Goal: Information Seeking & Learning: Learn about a topic

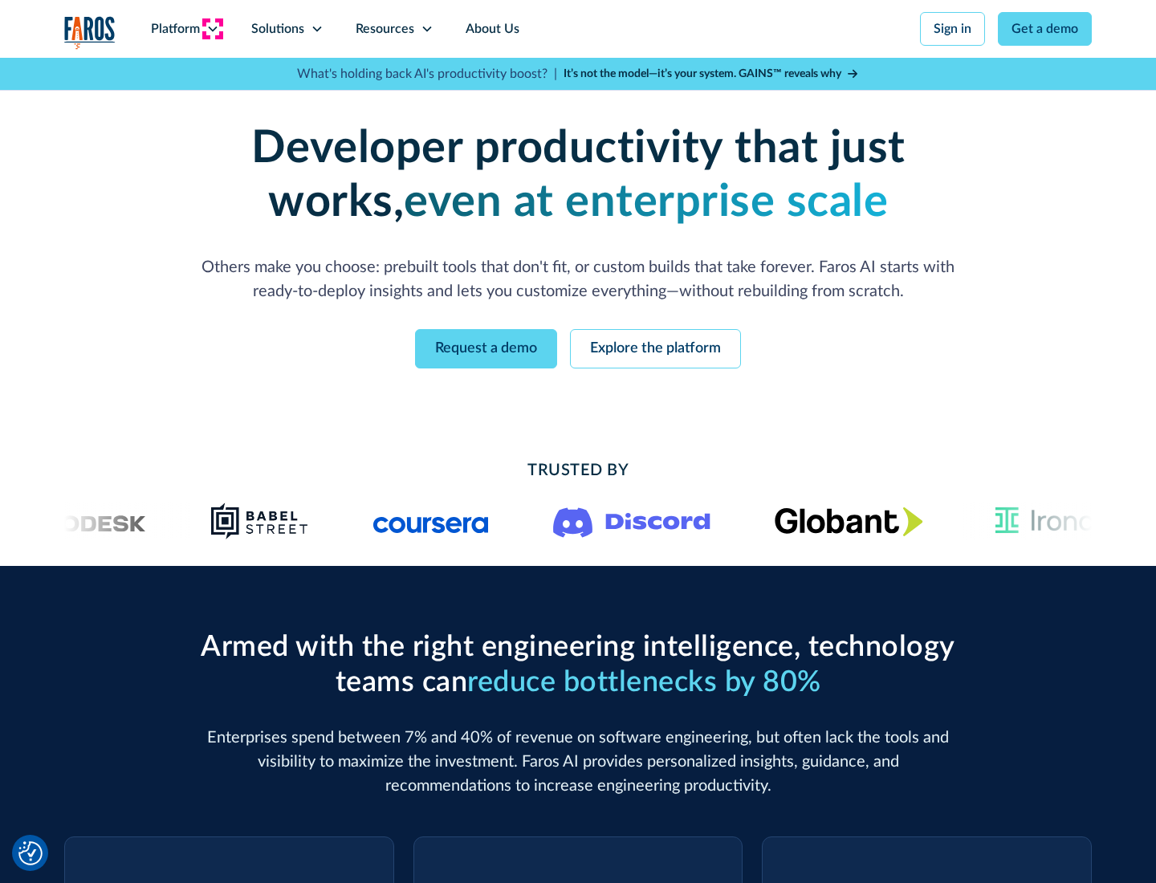
click at [212, 29] on icon at bounding box center [212, 28] width 13 height 13
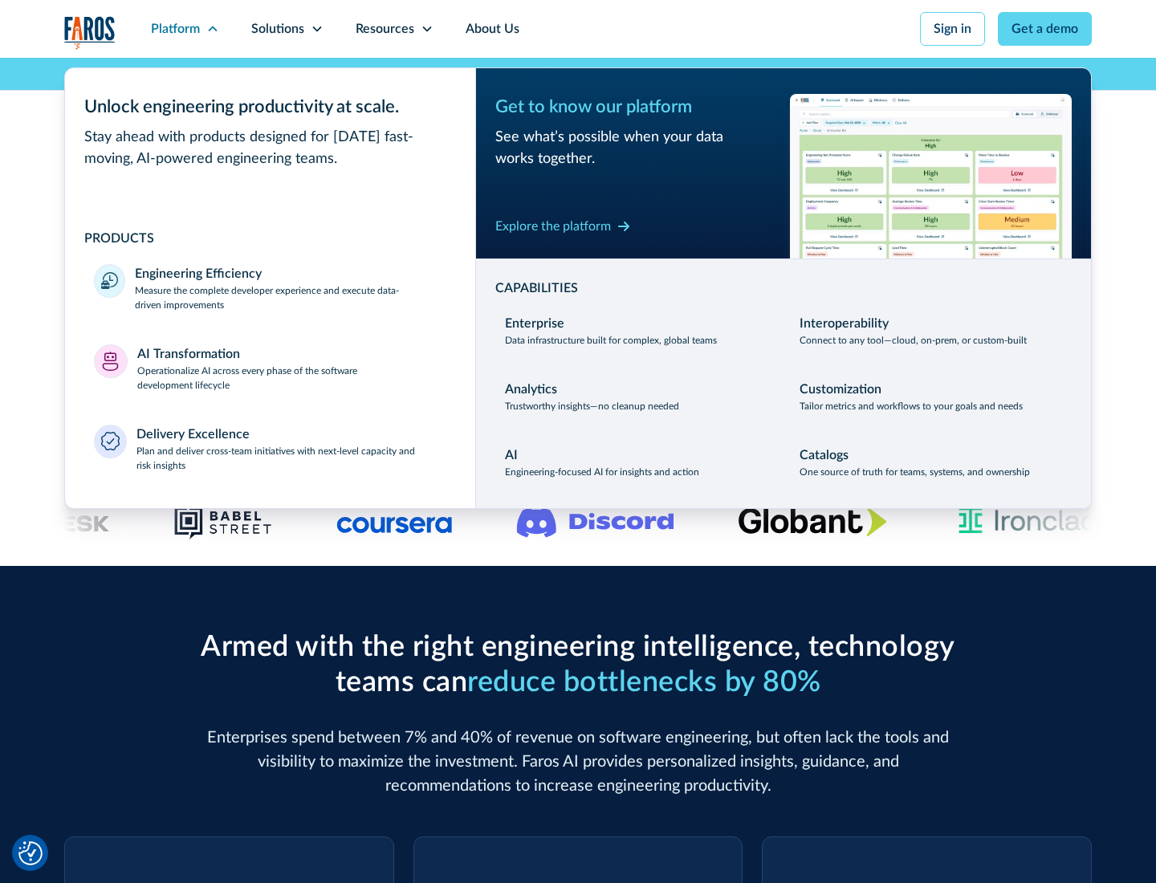
click at [291, 297] on p "Measure the complete developer experience and execute data-driven improvements" at bounding box center [291, 297] width 312 height 29
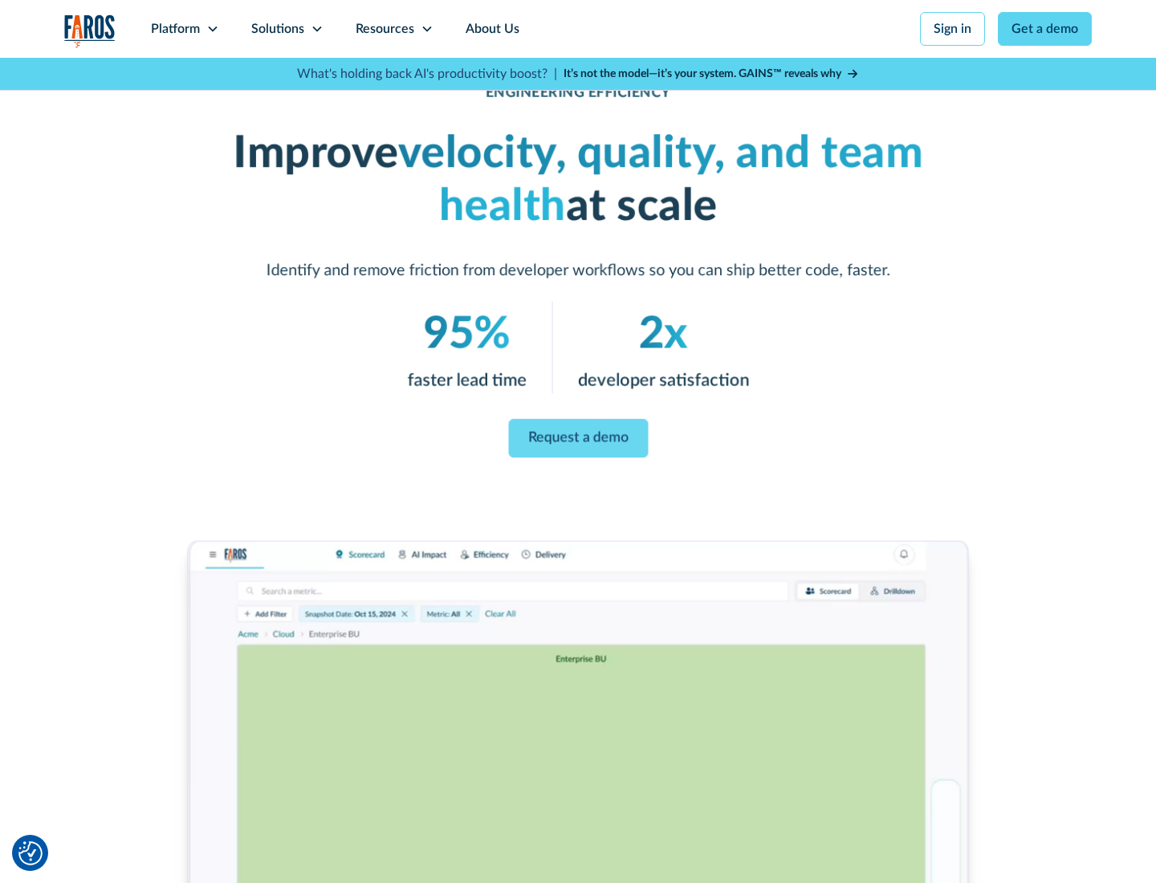
click at [578, 438] on link "Request a demo" at bounding box center [578, 438] width 140 height 39
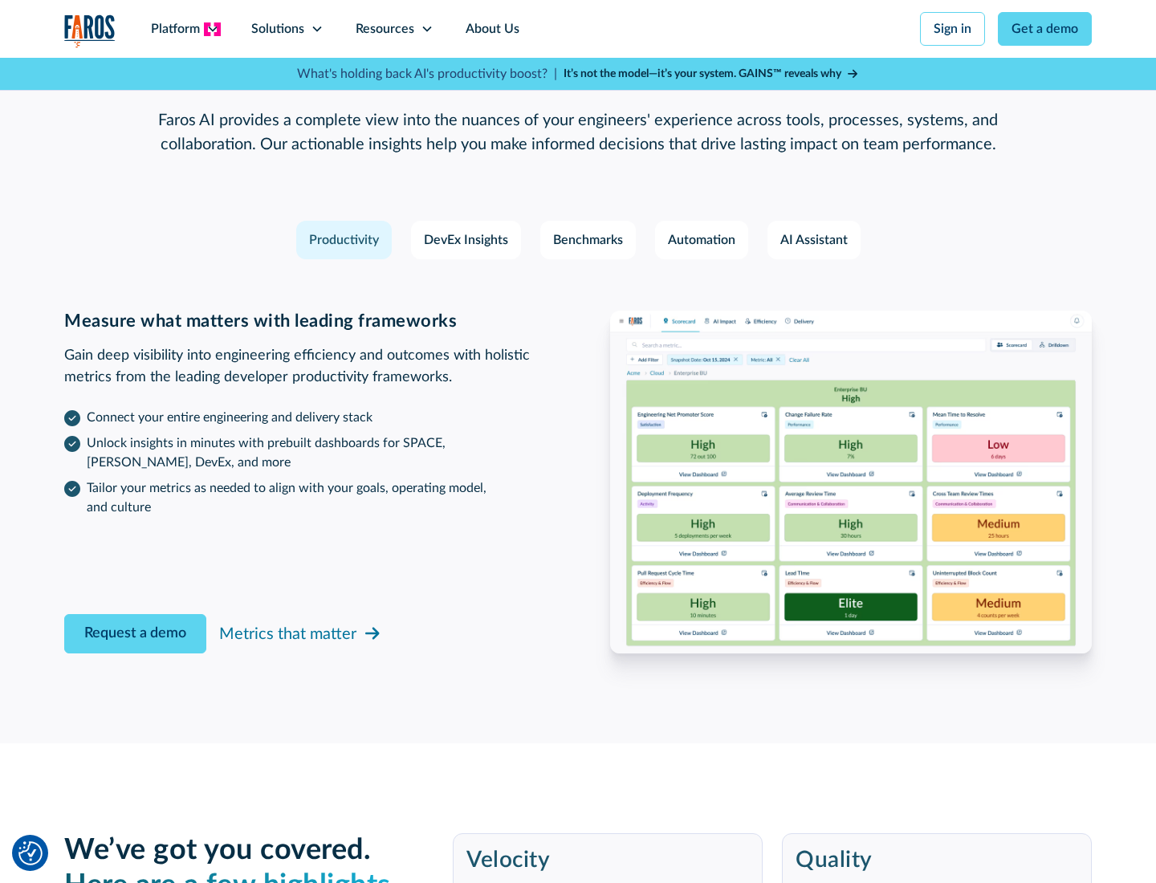
click at [212, 29] on icon at bounding box center [212, 28] width 13 height 13
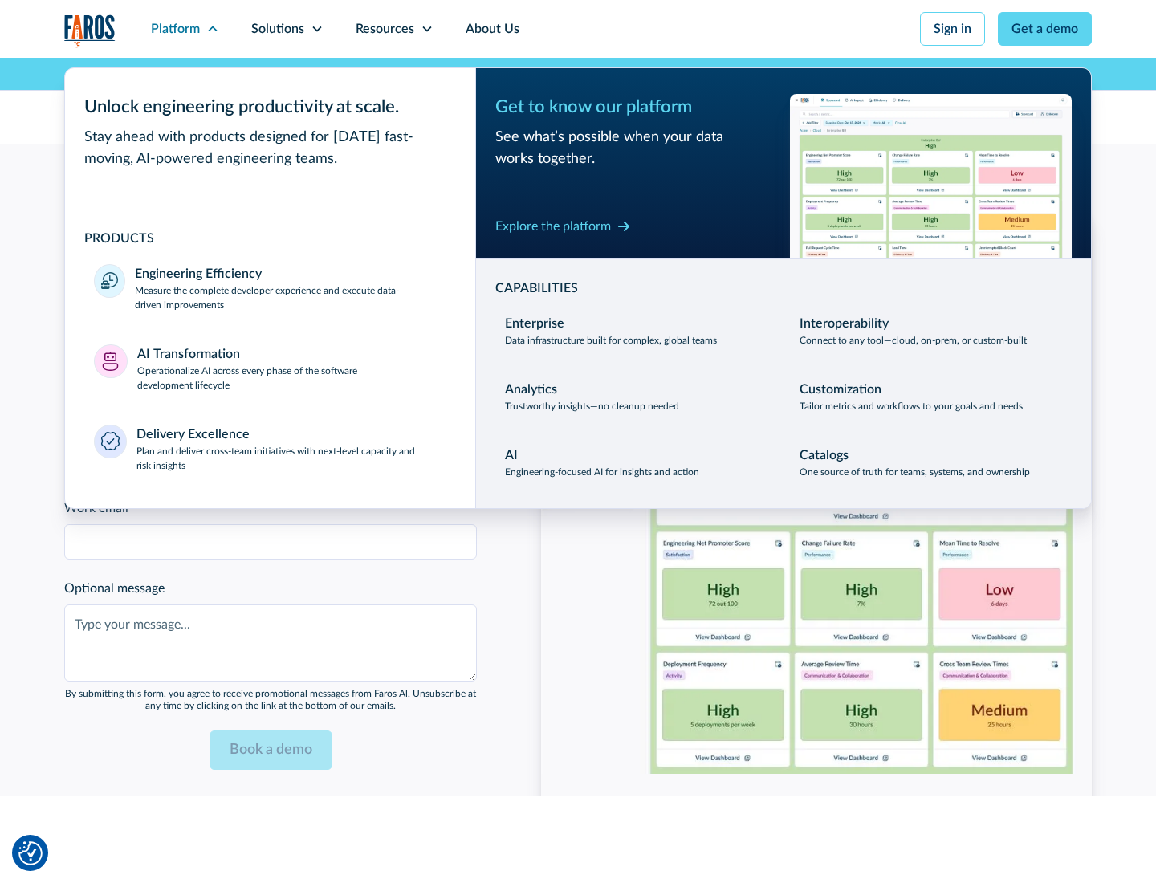
scroll to position [3523, 0]
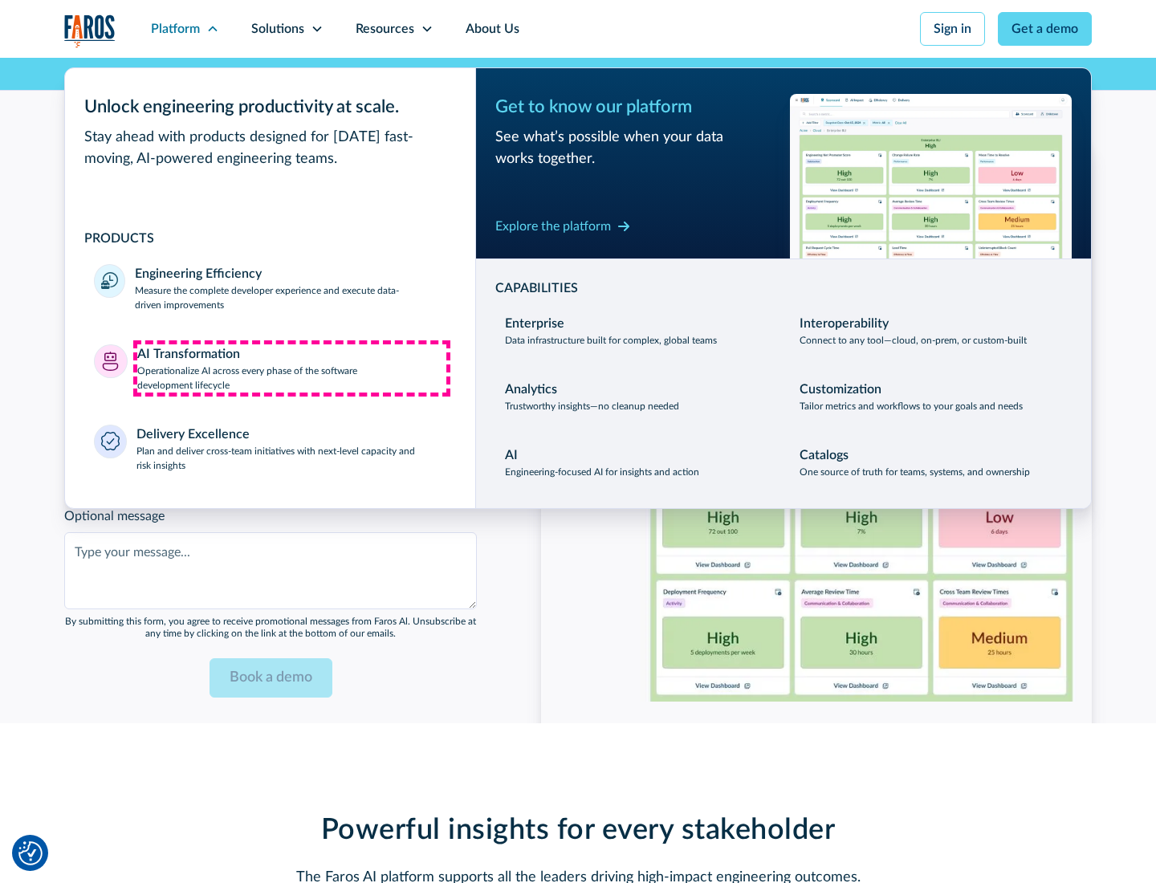
click at [291, 368] on p "Operationalize AI across every phase of the software development lifecycle" at bounding box center [292, 378] width 310 height 29
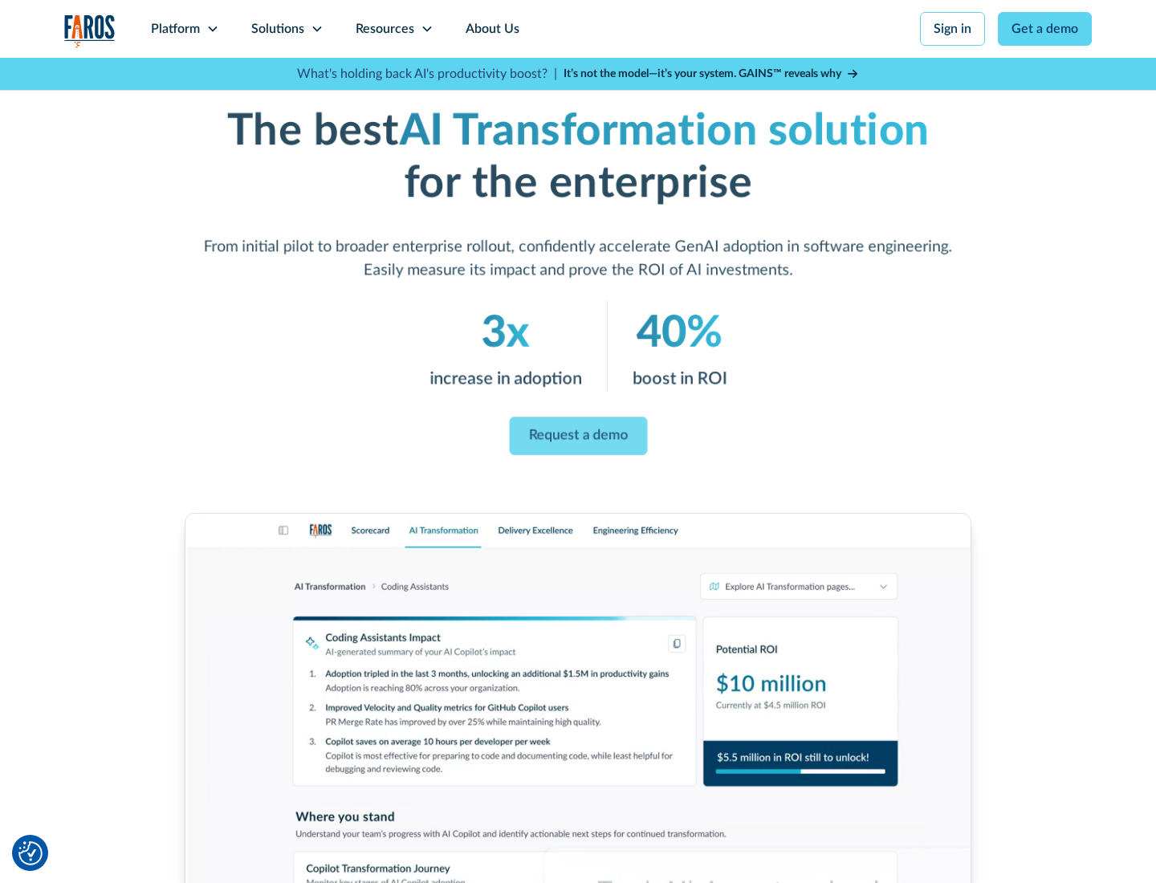
click at [578, 436] on link "Request a demo" at bounding box center [578, 437] width 138 height 39
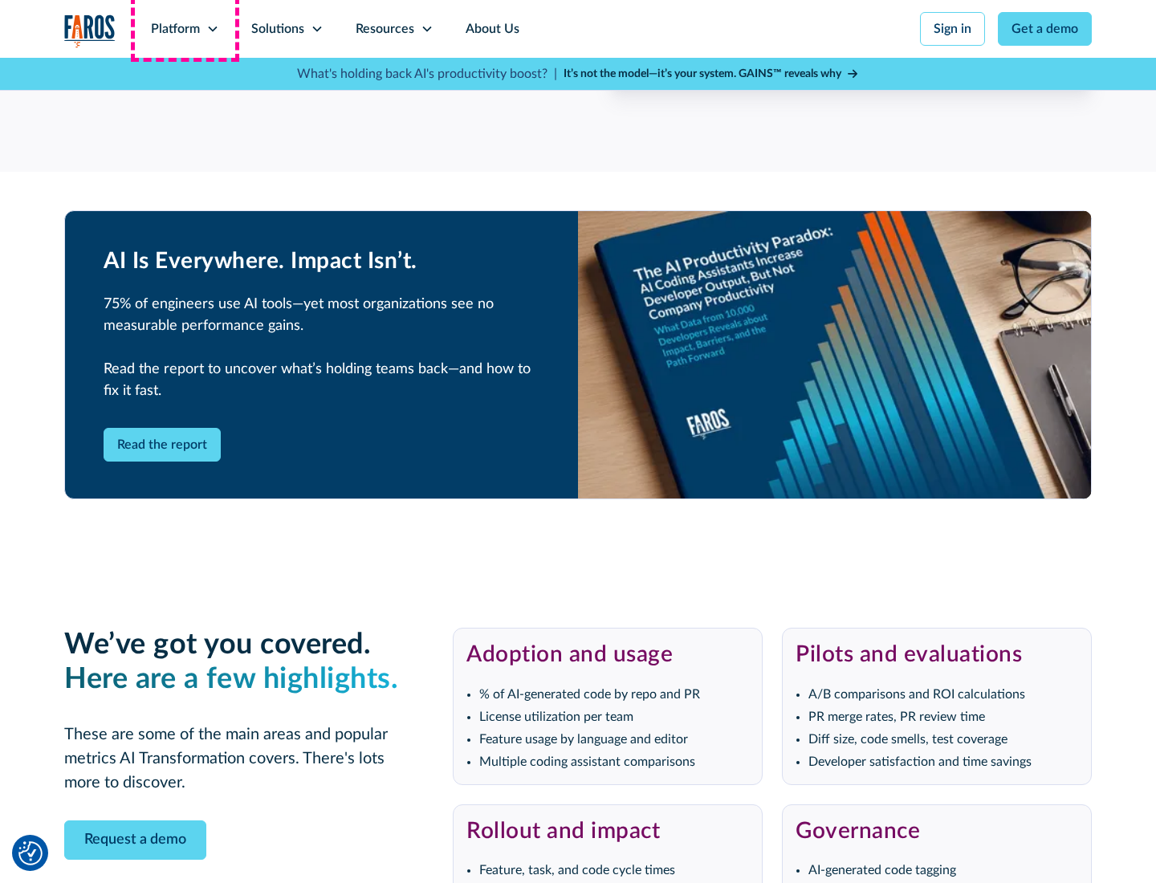
click at [185, 29] on div "Platform" at bounding box center [175, 28] width 49 height 19
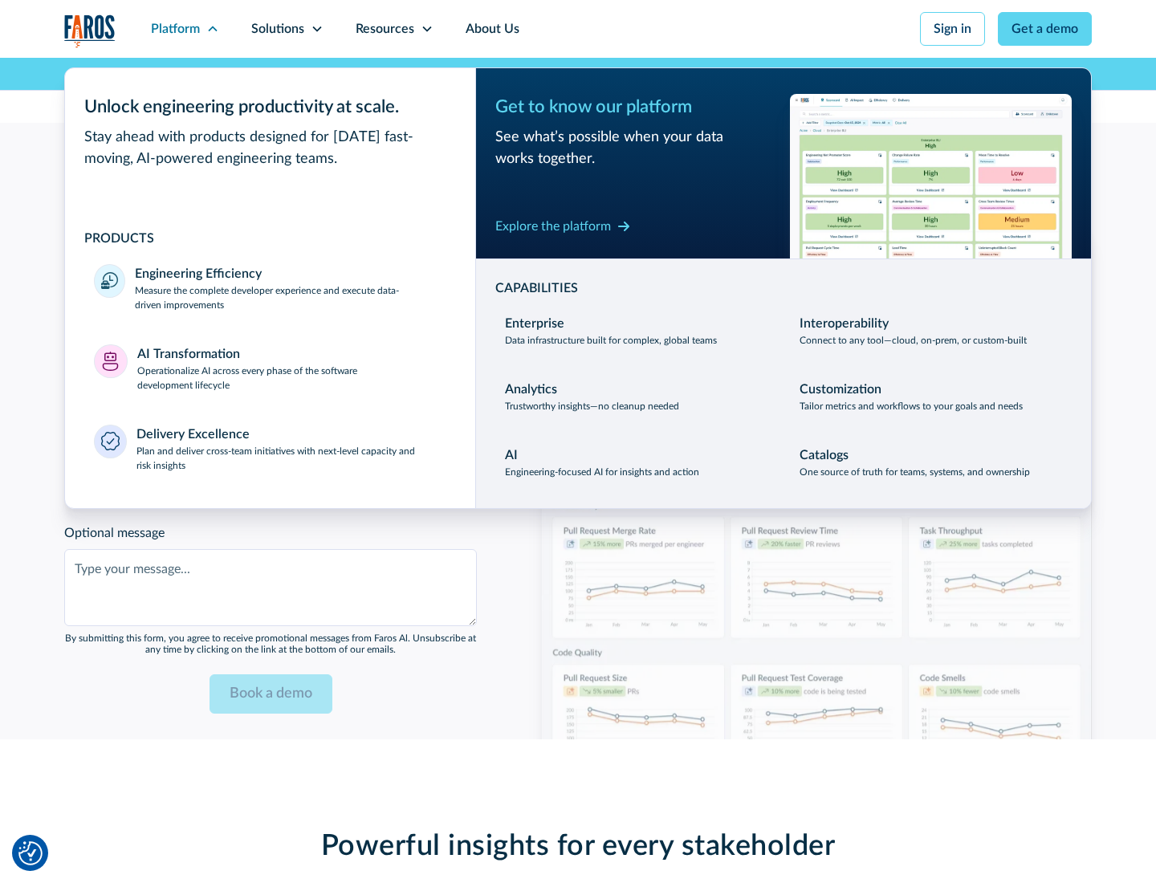
scroll to position [3909, 0]
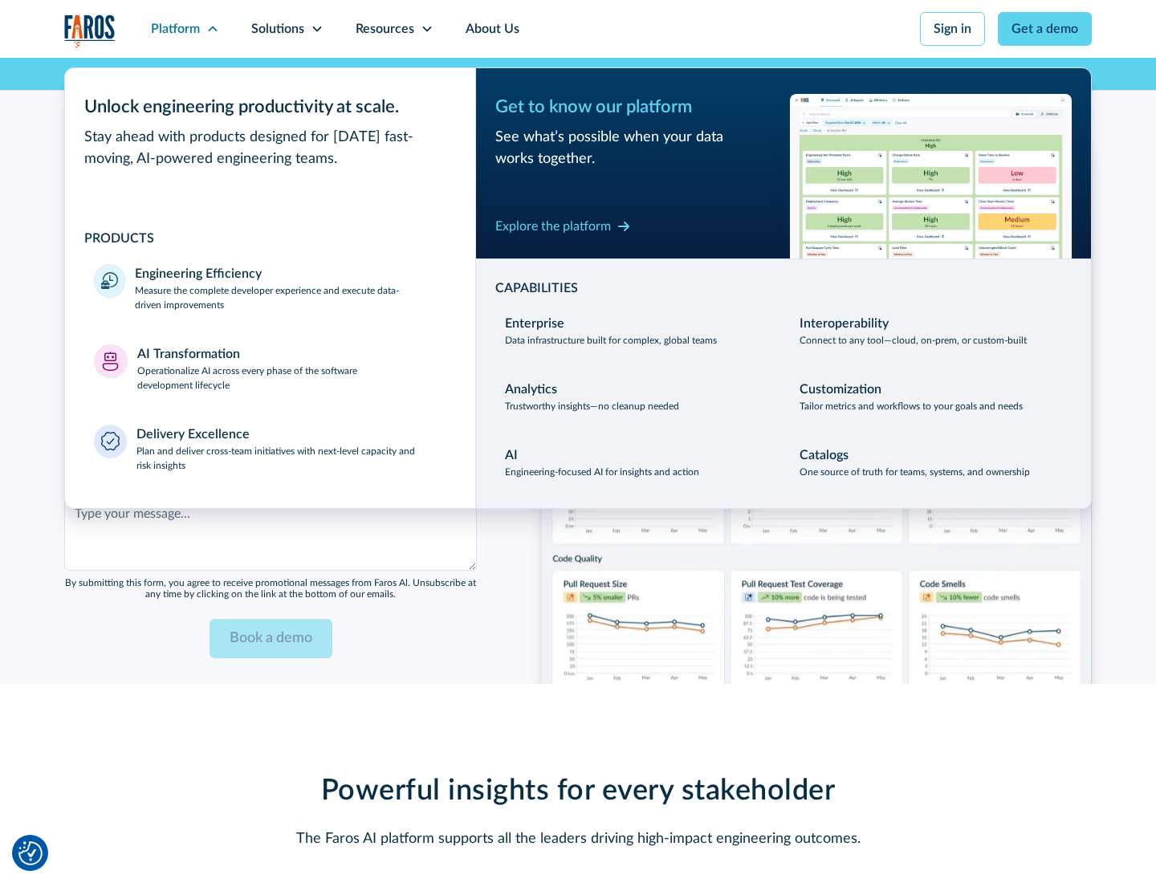
click at [553, 226] on div "Explore the platform" at bounding box center [553, 226] width 116 height 19
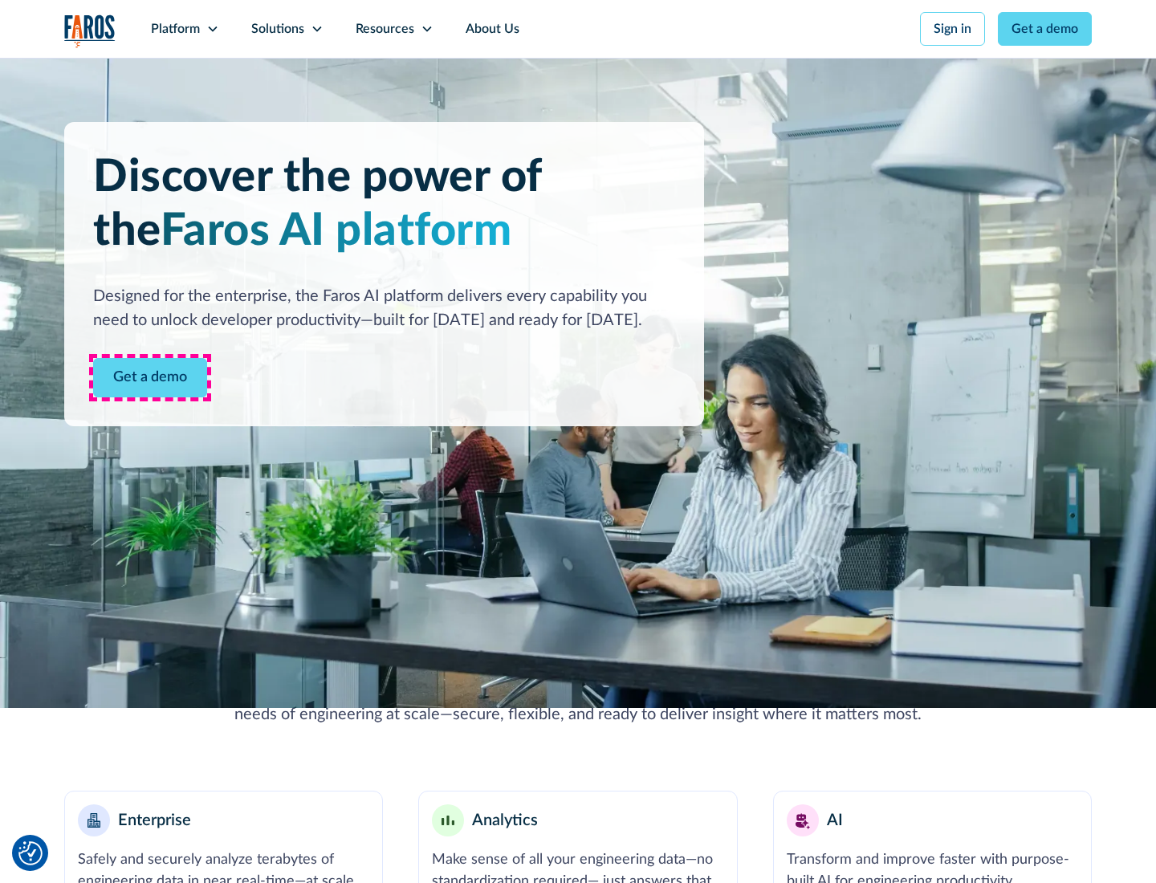
click at [150, 377] on link "Get a demo" at bounding box center [150, 377] width 114 height 39
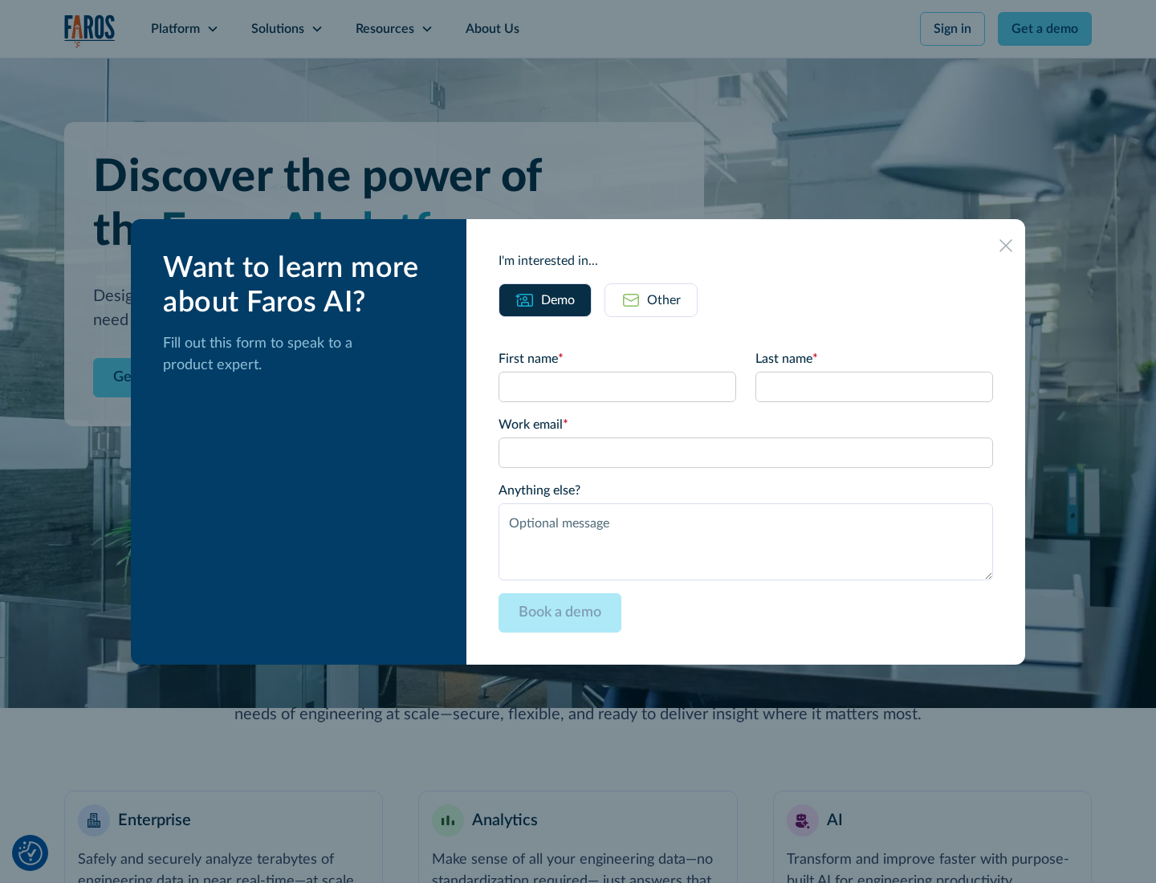
click at [664, 300] on div "Other" at bounding box center [664, 300] width 34 height 19
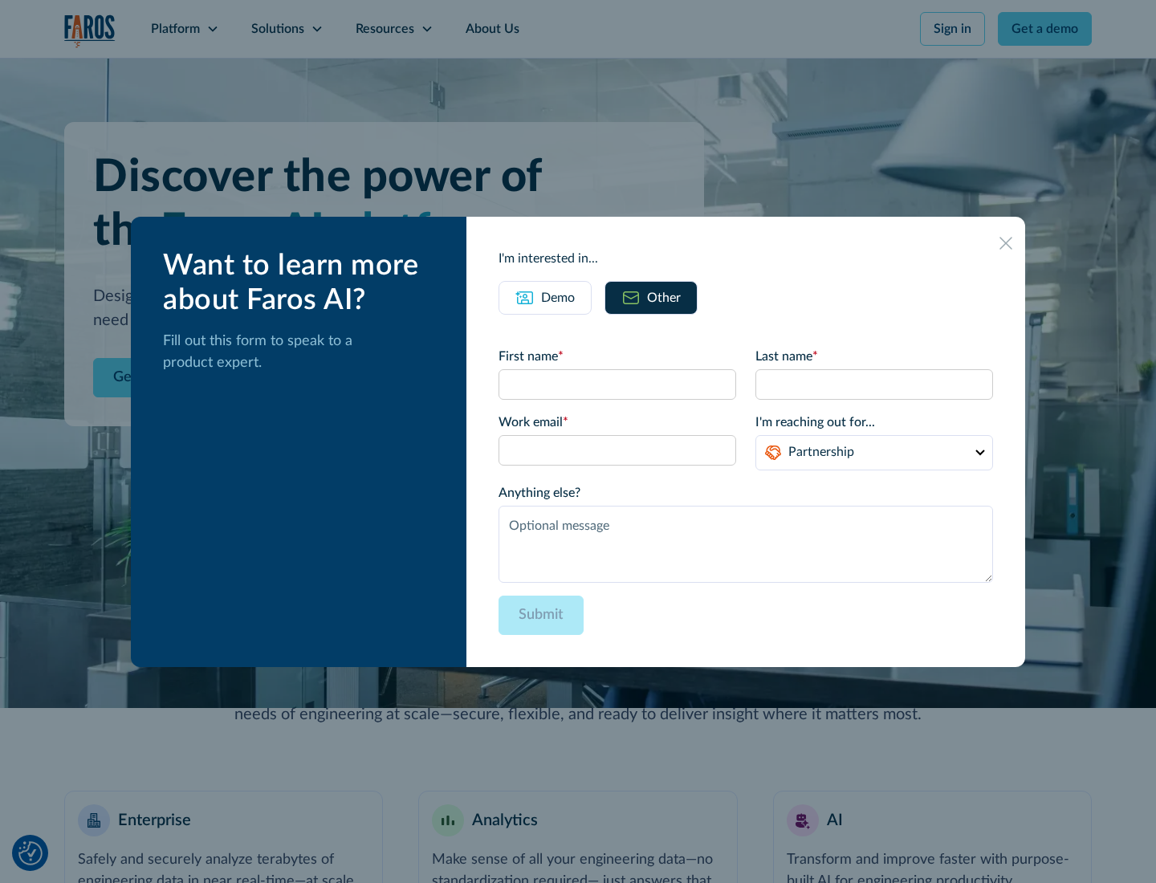
click at [558, 297] on div "Demo" at bounding box center [558, 297] width 34 height 19
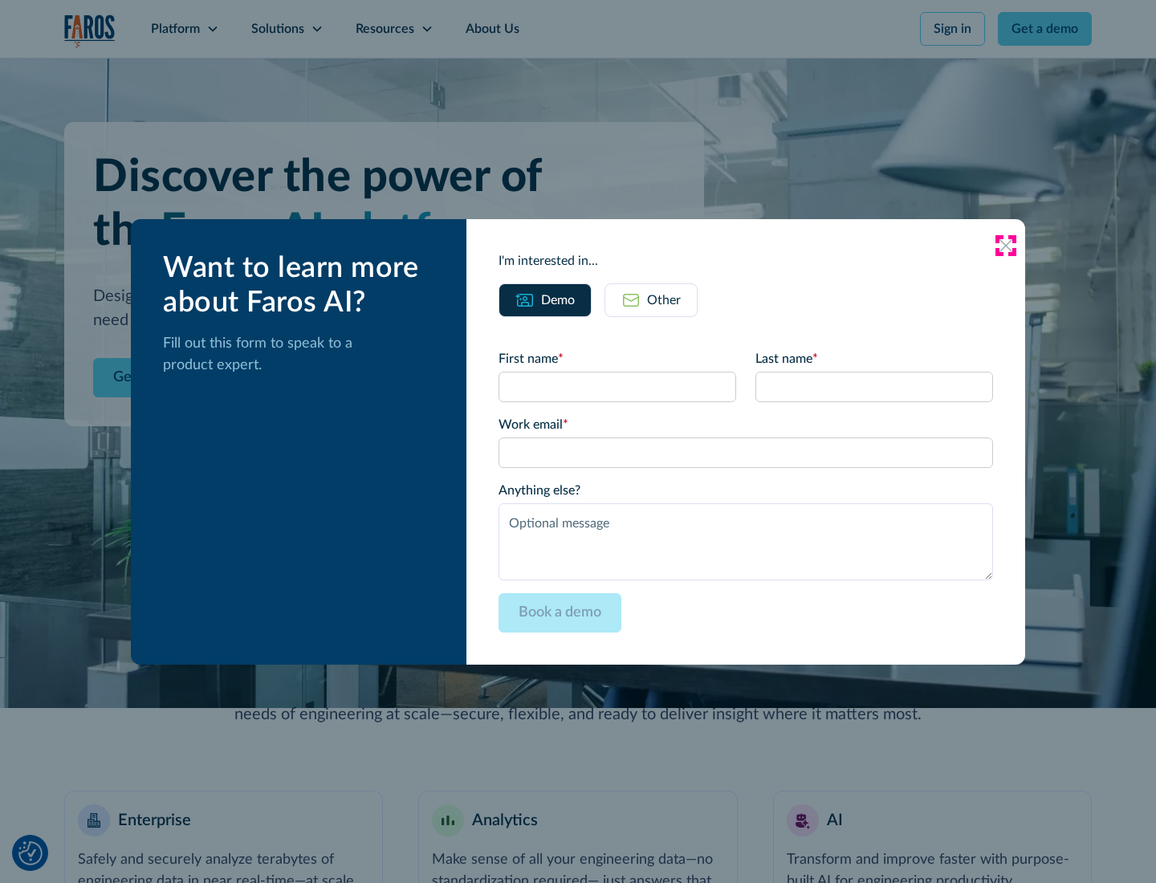
click at [1006, 245] on icon at bounding box center [1006, 245] width 13 height 13
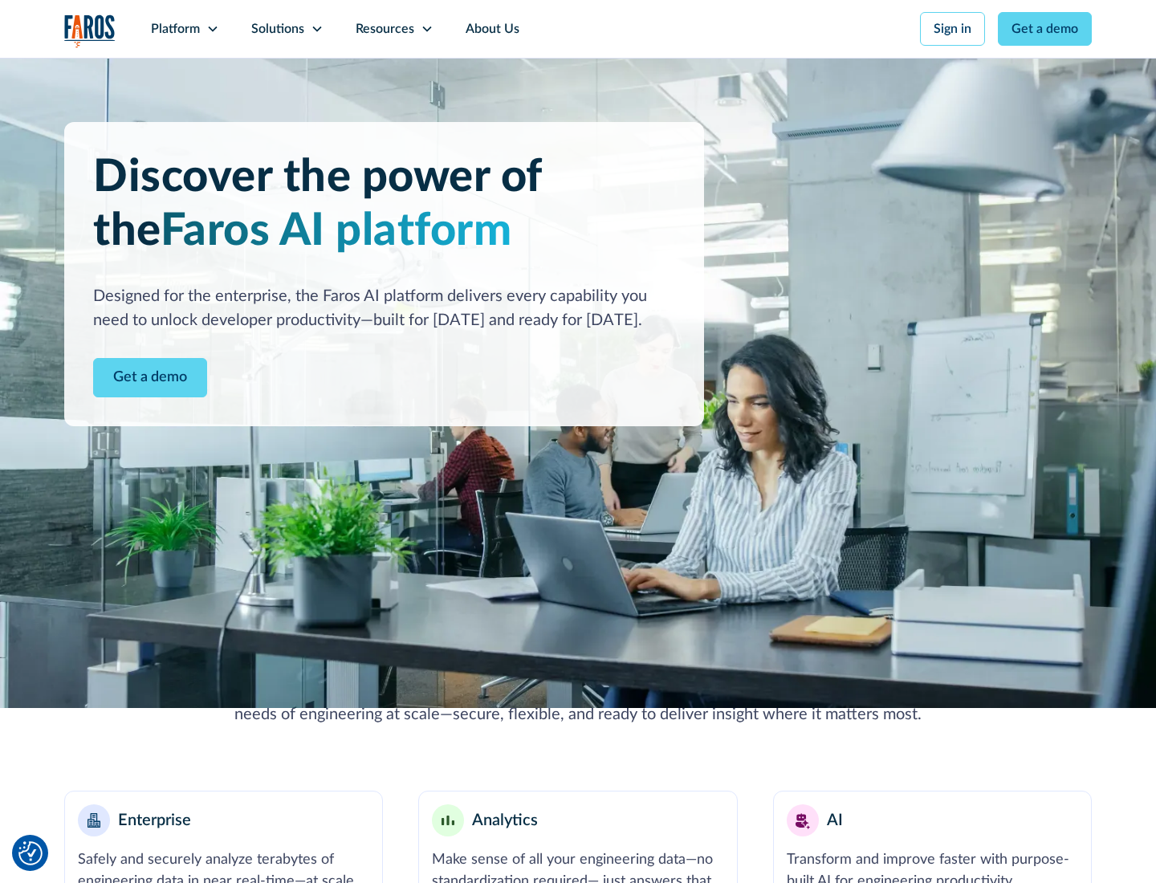
click at [212, 29] on icon at bounding box center [212, 28] width 13 height 13
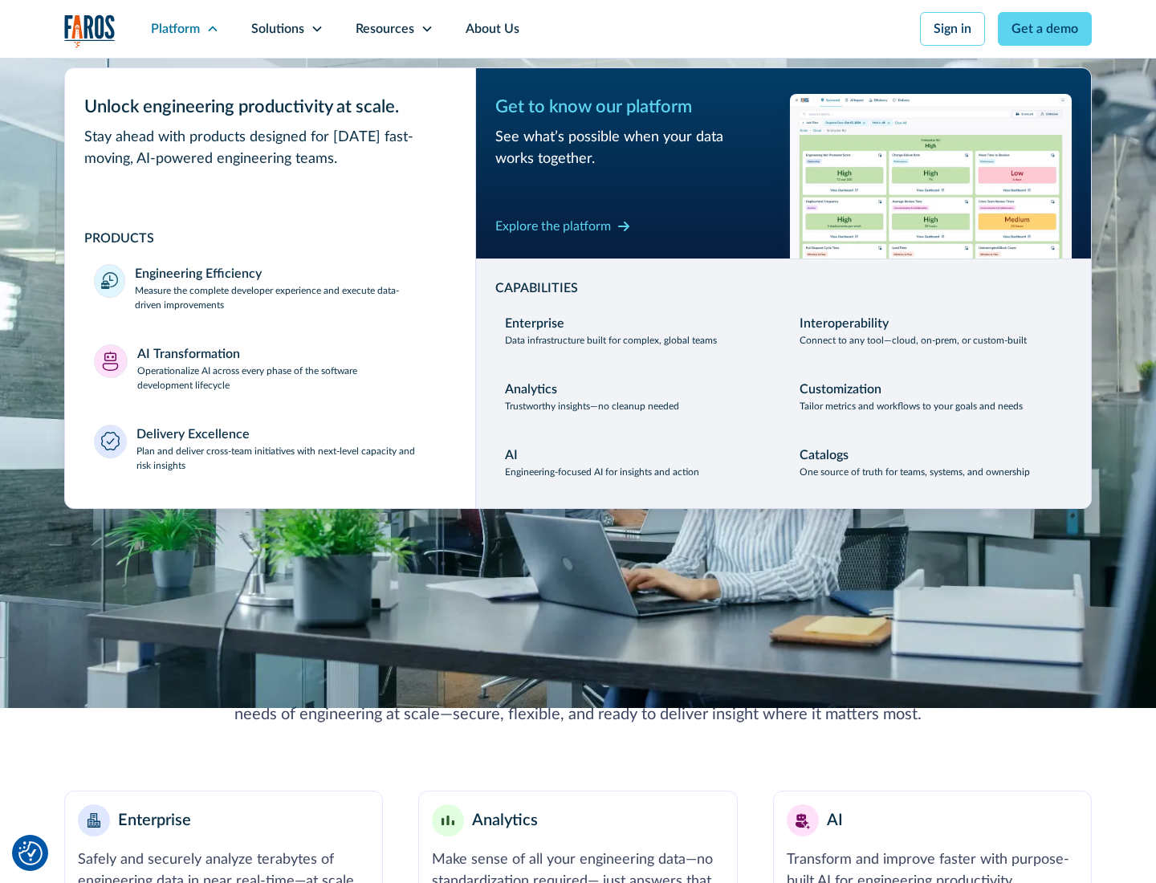
click at [291, 458] on p "Plan and deliver cross-team initiatives with next-level capacity and risk insig…" at bounding box center [292, 458] width 311 height 29
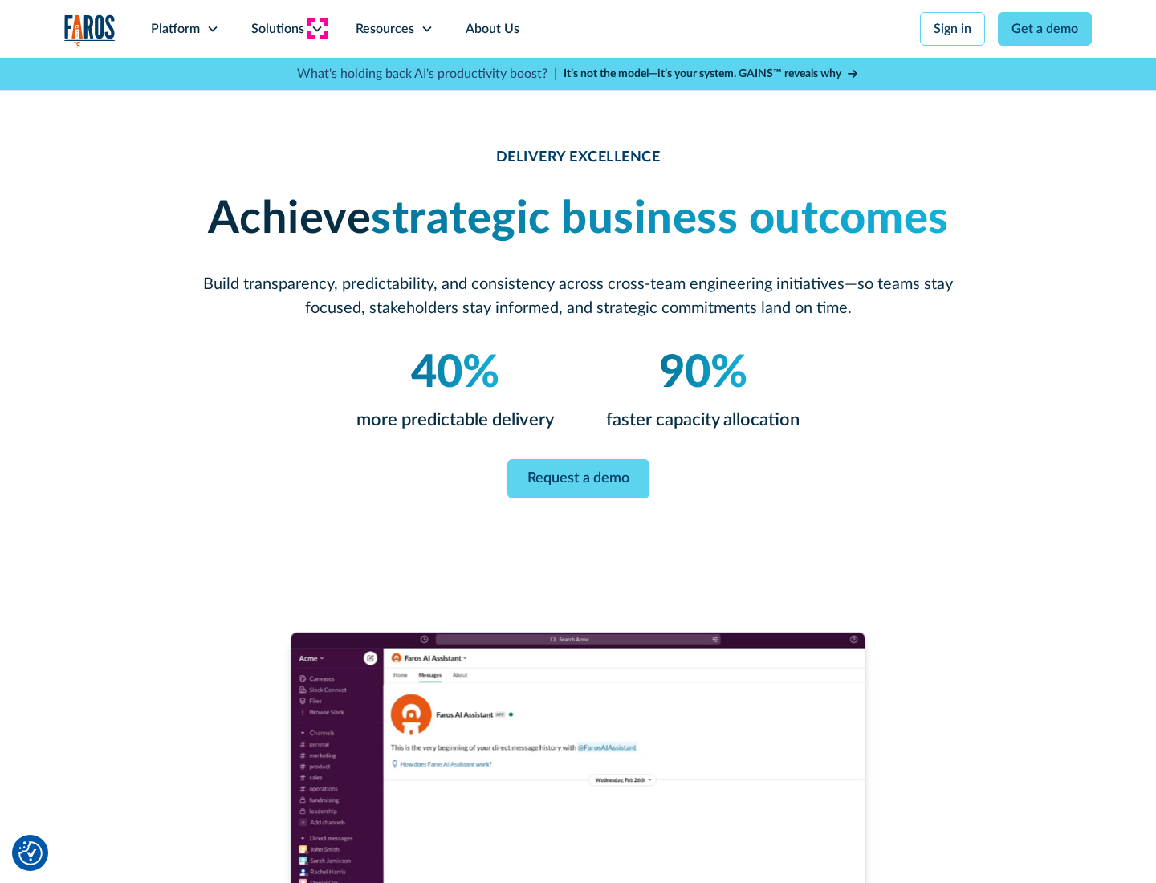
click at [316, 29] on icon at bounding box center [317, 28] width 13 height 13
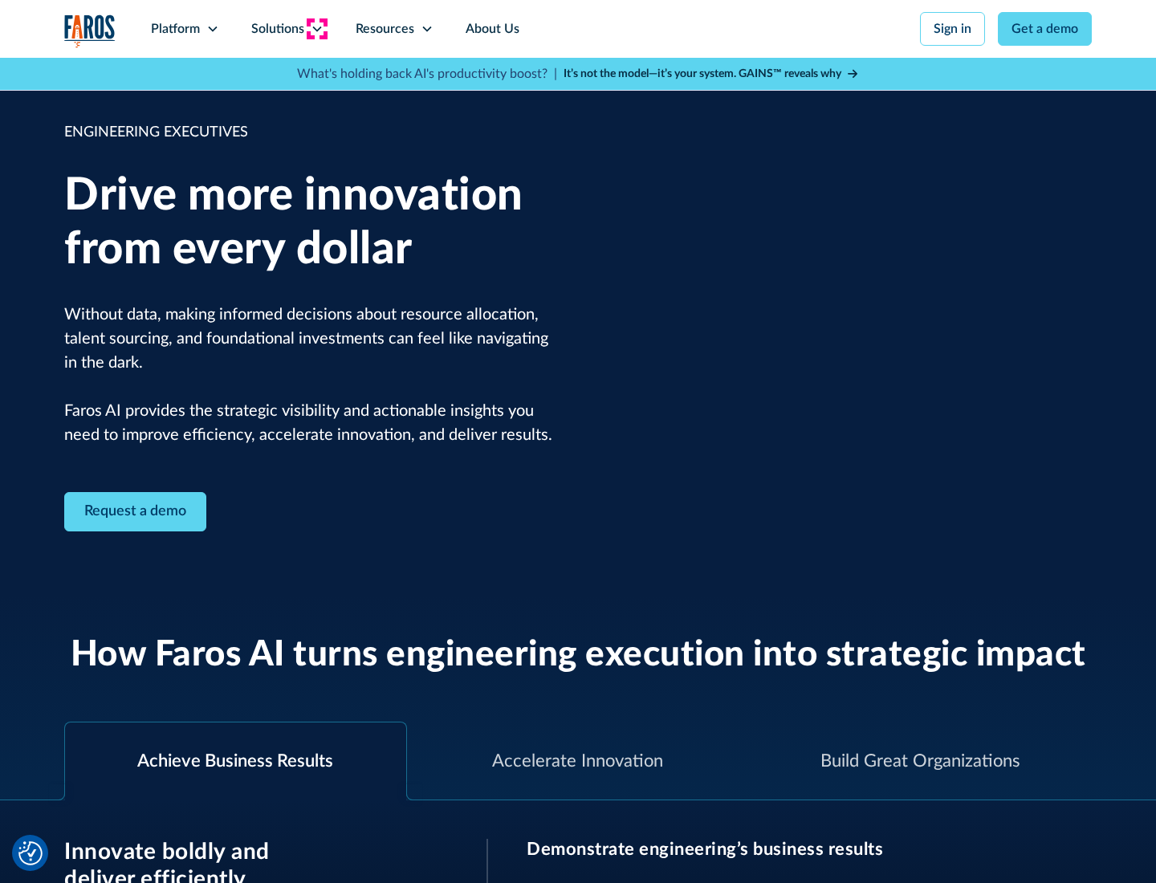
click at [316, 29] on icon at bounding box center [317, 28] width 13 height 13
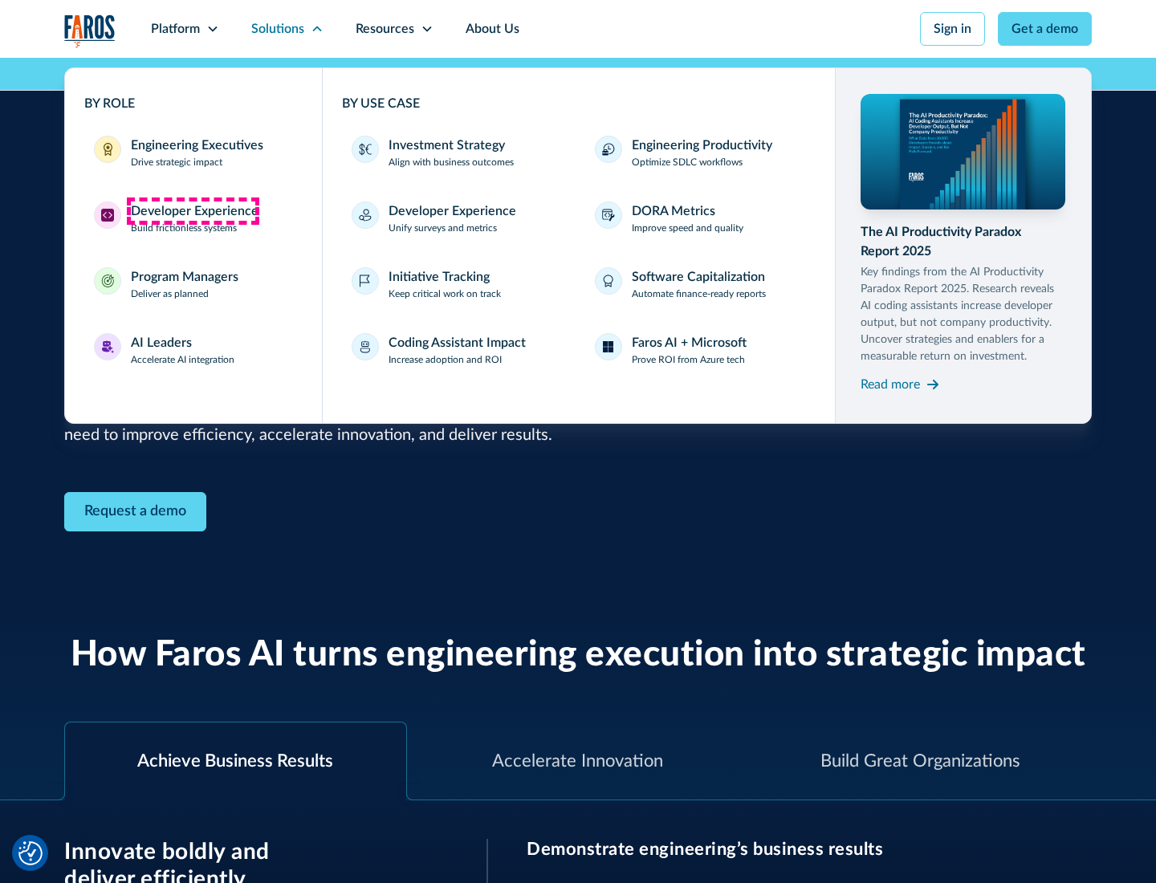
click at [193, 211] on div "Developer Experience" at bounding box center [195, 211] width 128 height 19
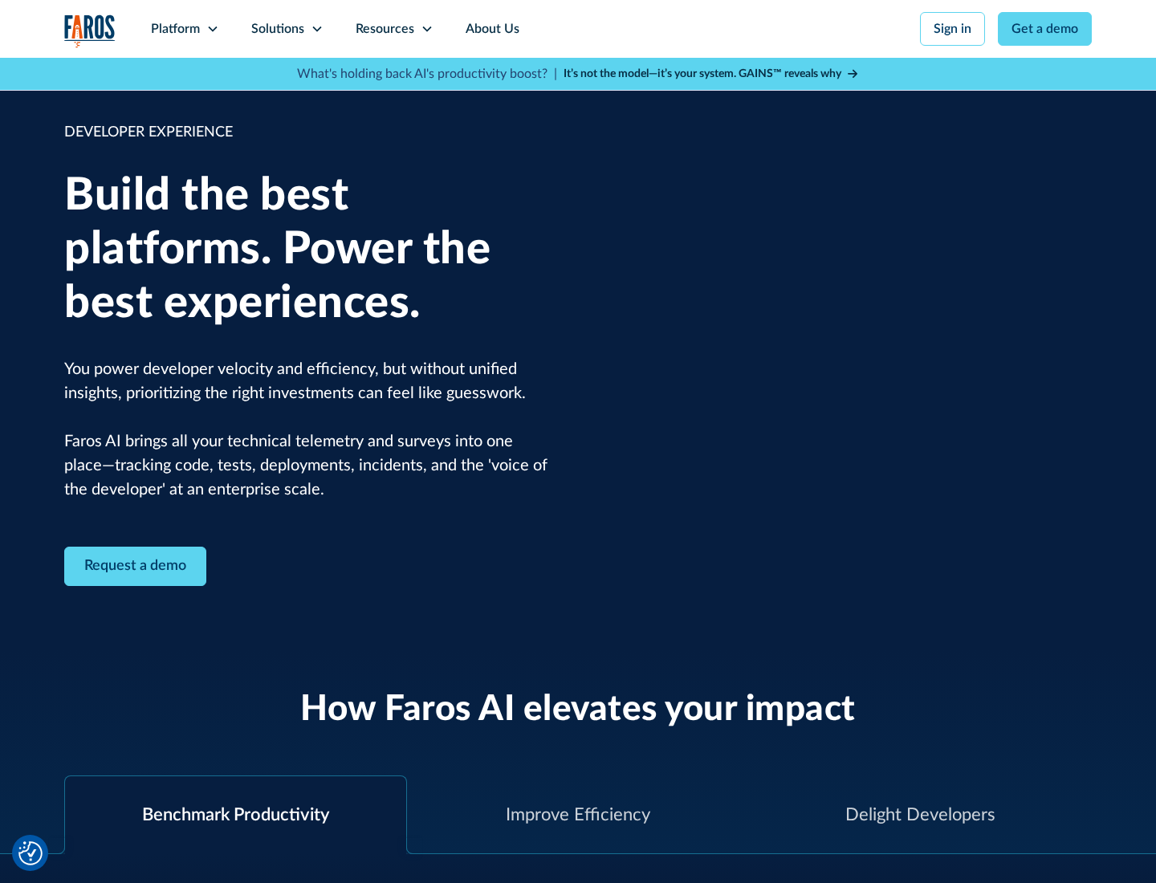
click at [287, 29] on div "Solutions" at bounding box center [277, 28] width 53 height 19
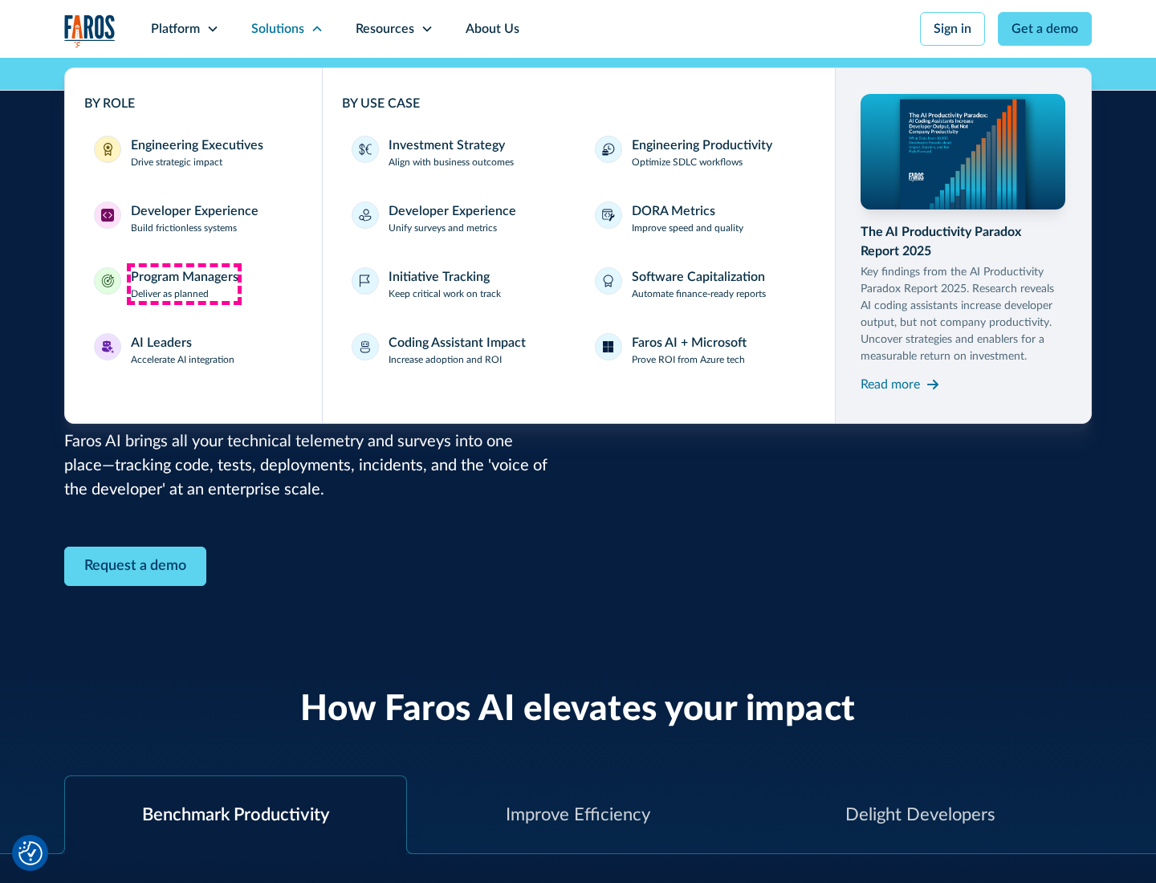
click at [184, 284] on div "Program Managers" at bounding box center [185, 276] width 108 height 19
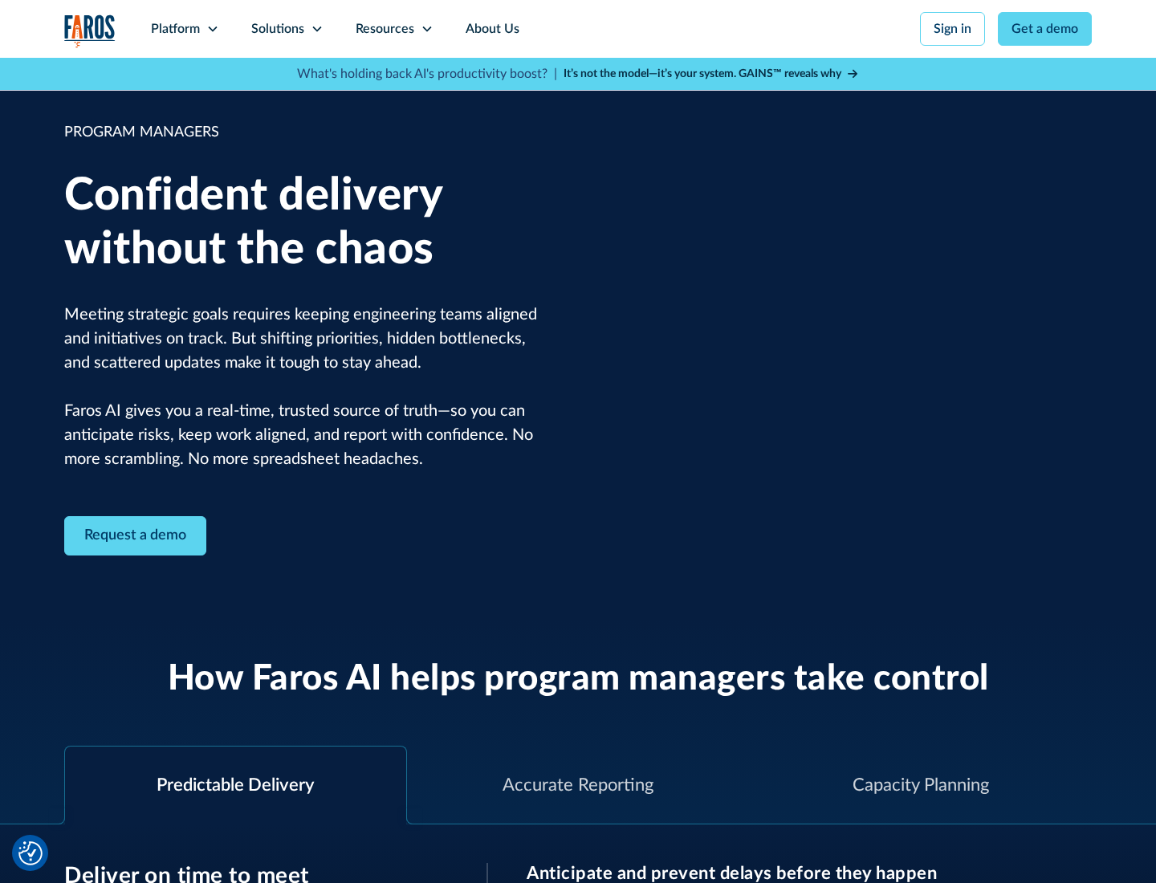
click at [316, 29] on icon at bounding box center [317, 28] width 13 height 13
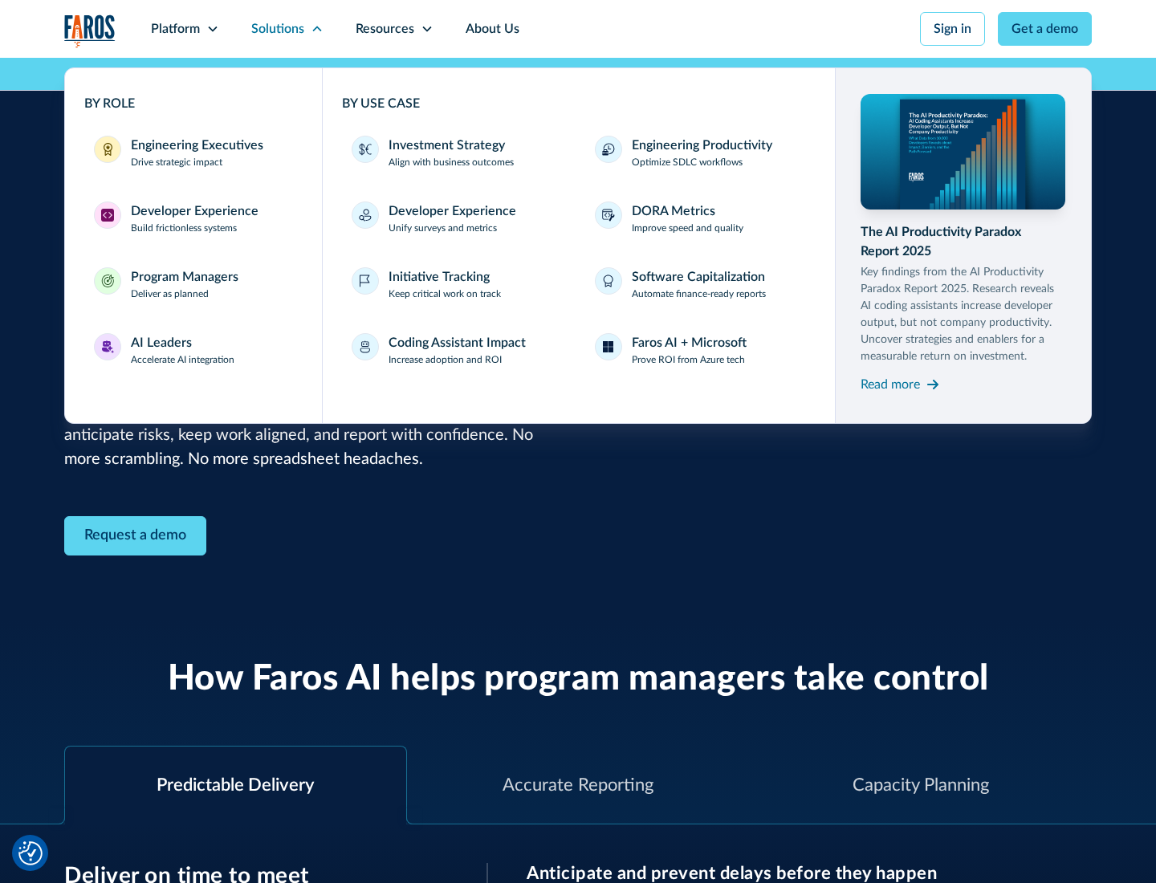
click at [183, 350] on div "AI Leaders" at bounding box center [161, 342] width 61 height 19
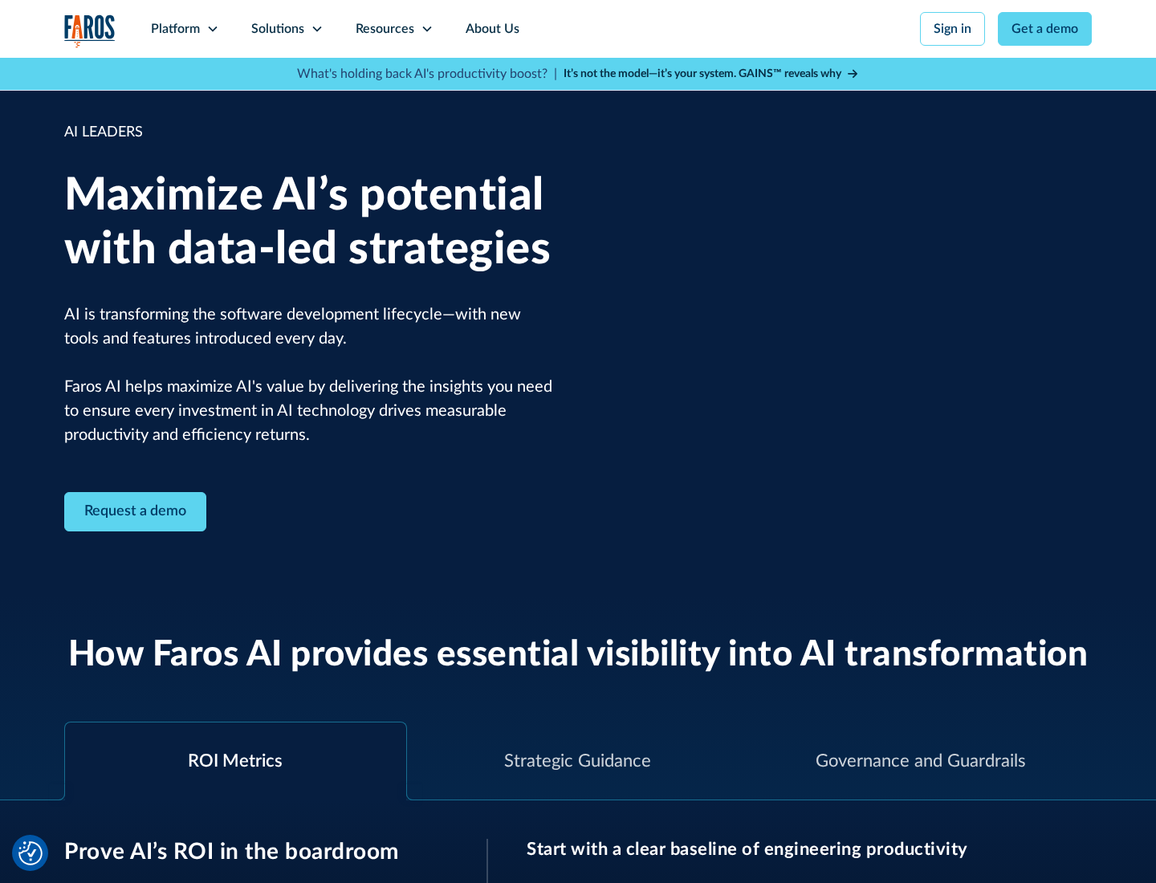
click at [316, 29] on icon at bounding box center [317, 28] width 13 height 13
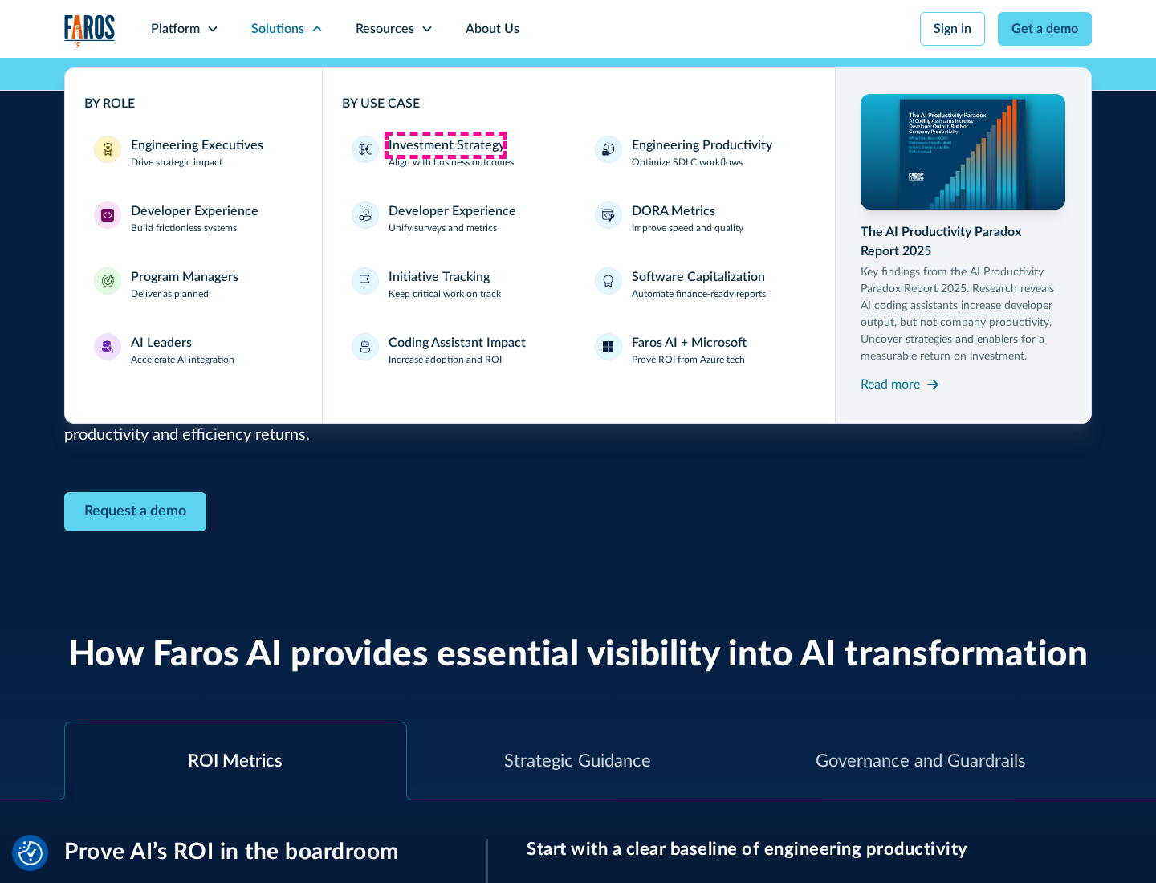
click at [445, 145] on div "Investment Strategy" at bounding box center [447, 145] width 116 height 19
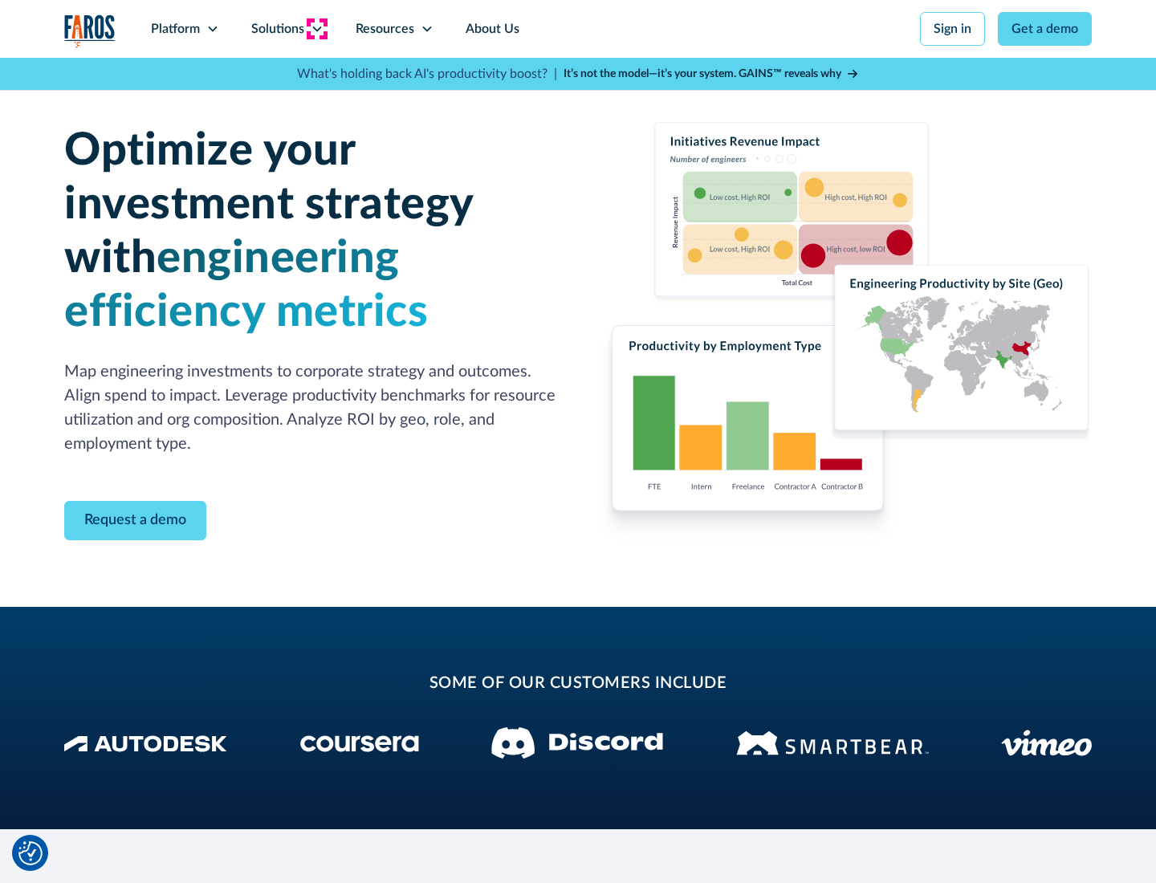
click at [316, 29] on icon at bounding box center [317, 28] width 13 height 13
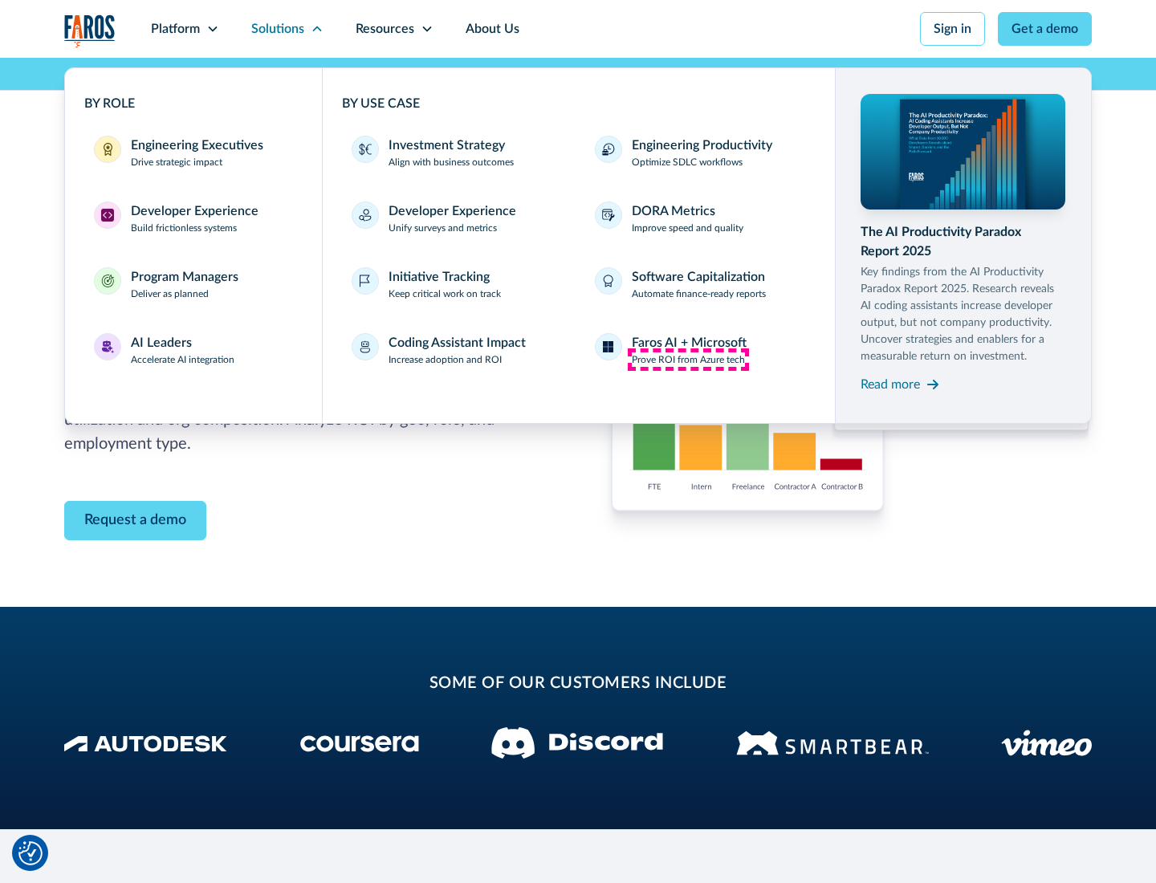
click at [688, 360] on p "Prove ROI from Azure tech" at bounding box center [688, 359] width 113 height 14
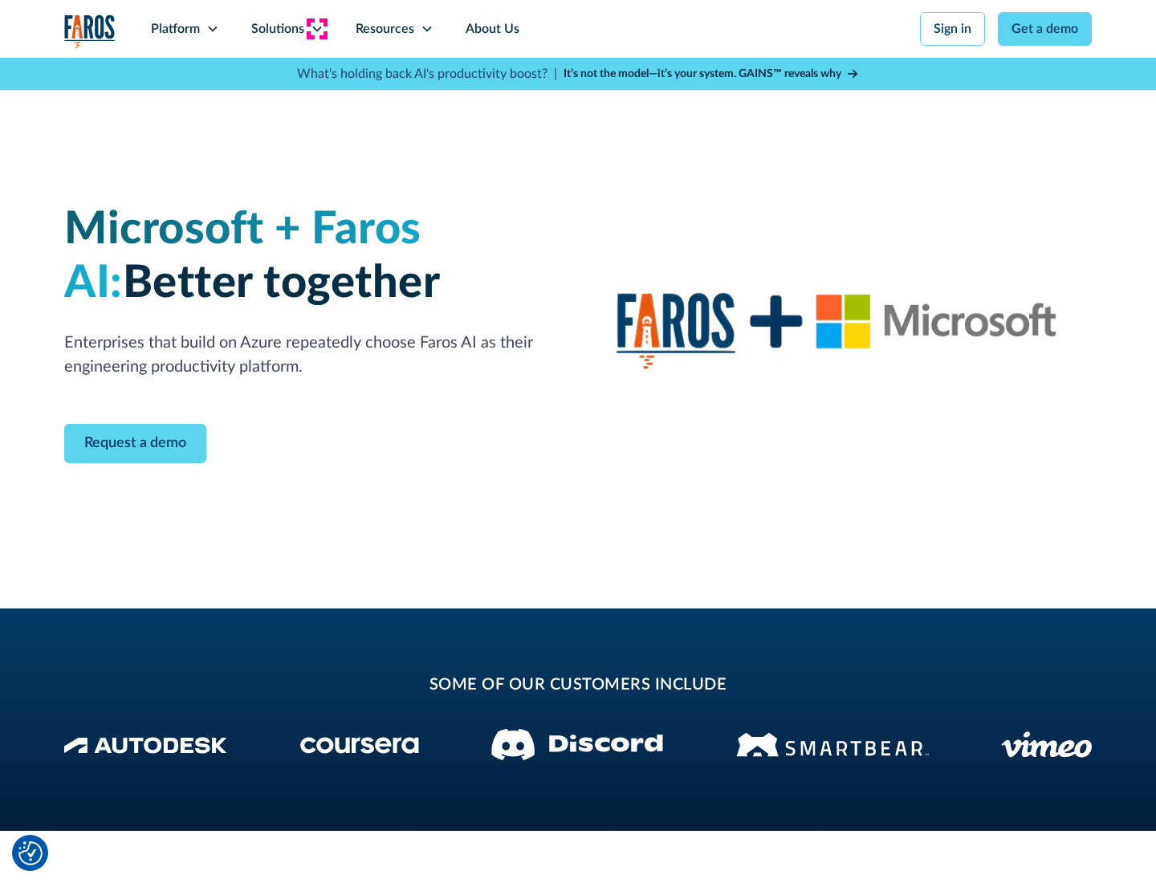
click at [316, 29] on icon at bounding box center [317, 28] width 13 height 13
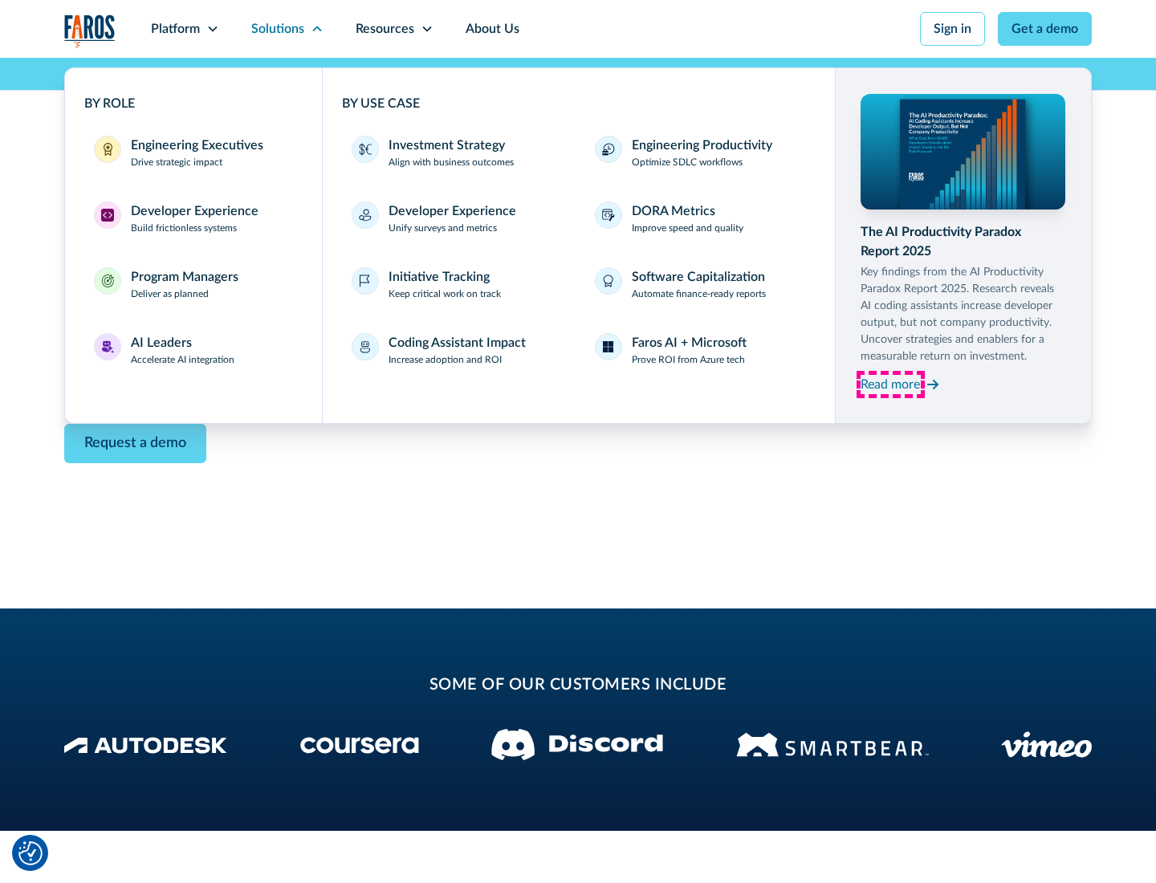
click at [890, 384] on div "Read more" at bounding box center [890, 384] width 59 height 19
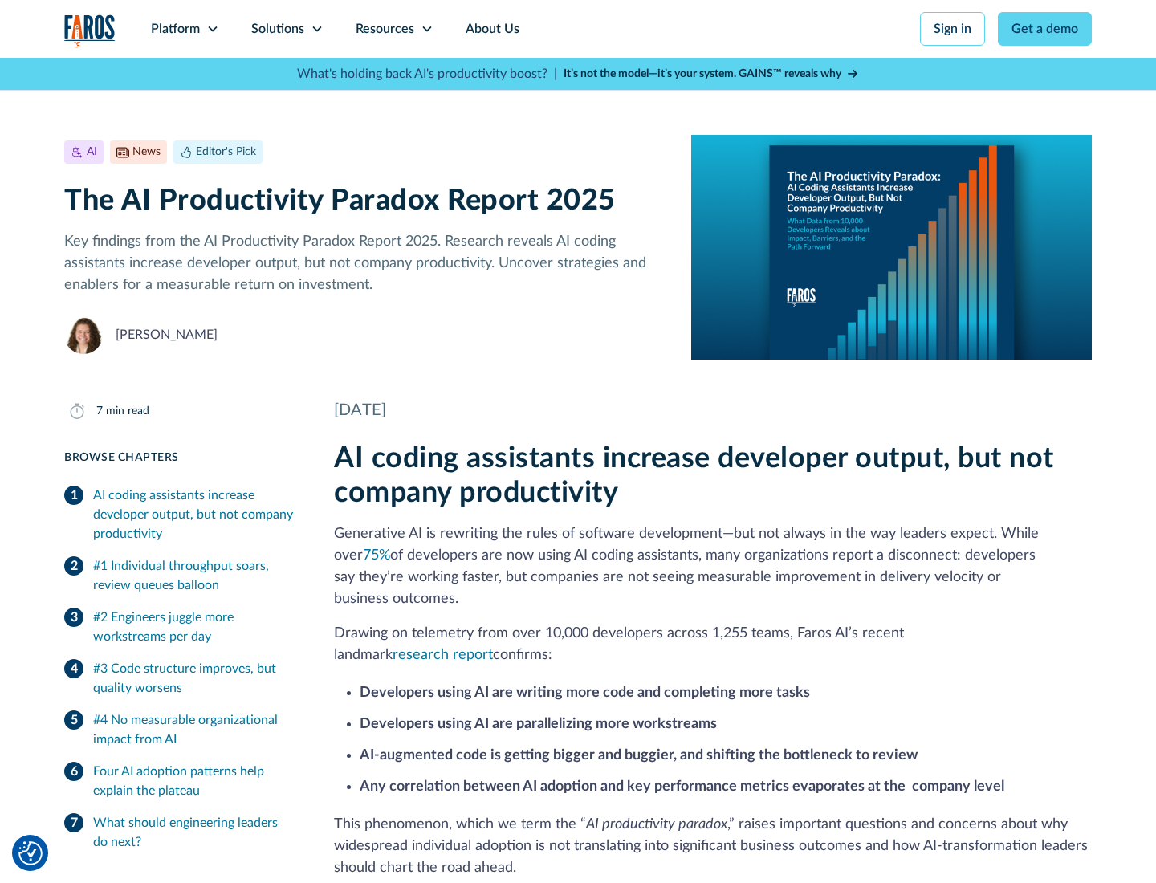
click at [426, 29] on icon at bounding box center [427, 28] width 13 height 13
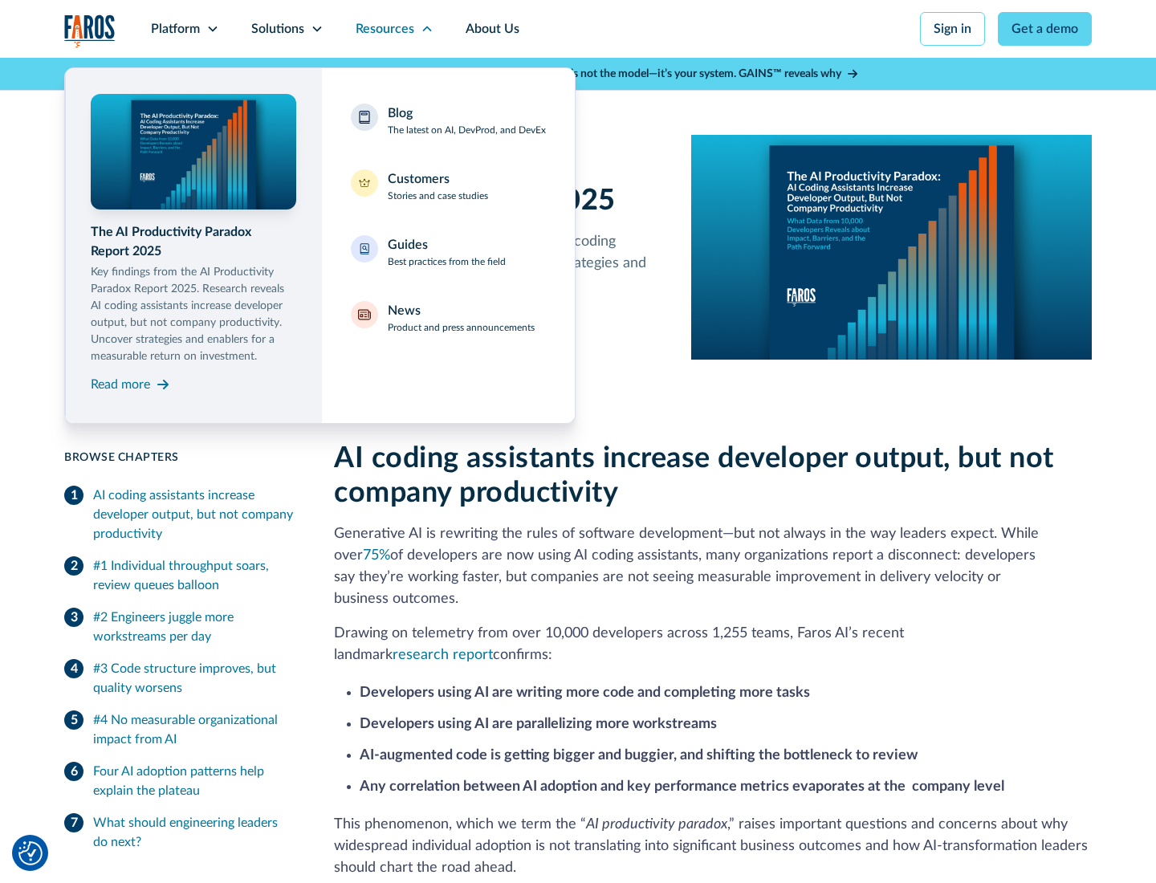
click at [467, 120] on div "Blog The latest on AI, DevProd, and DevEx" at bounding box center [467, 121] width 158 height 34
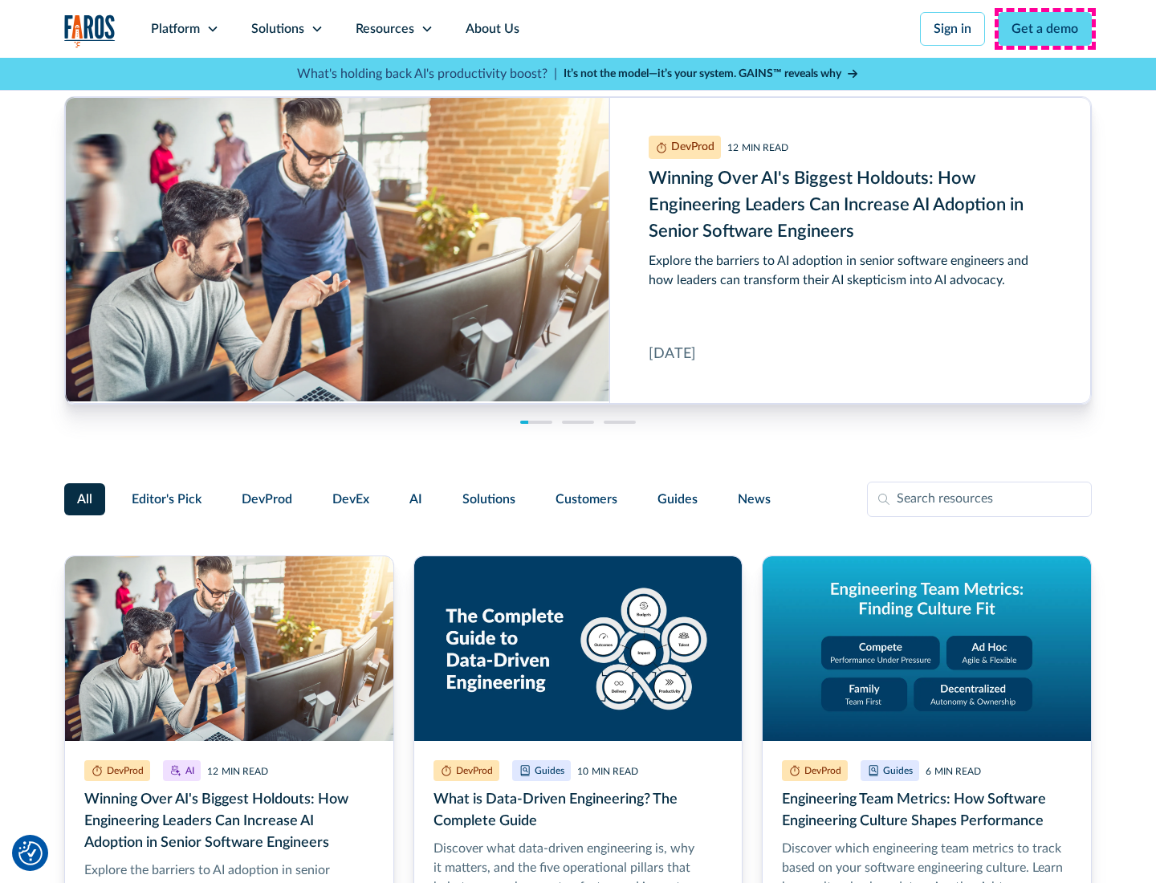
click at [1045, 29] on link "Get a demo" at bounding box center [1045, 29] width 94 height 34
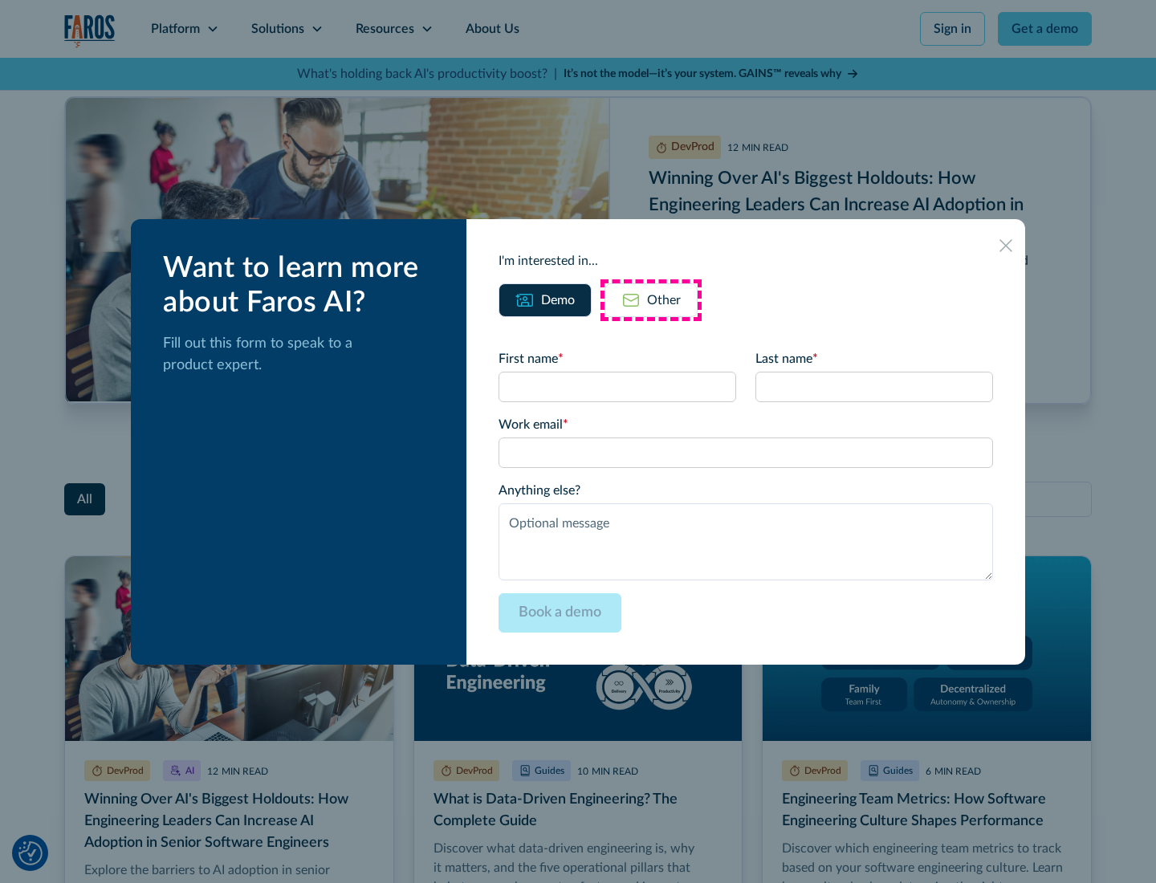
click at [651, 300] on div "Other" at bounding box center [664, 300] width 34 height 19
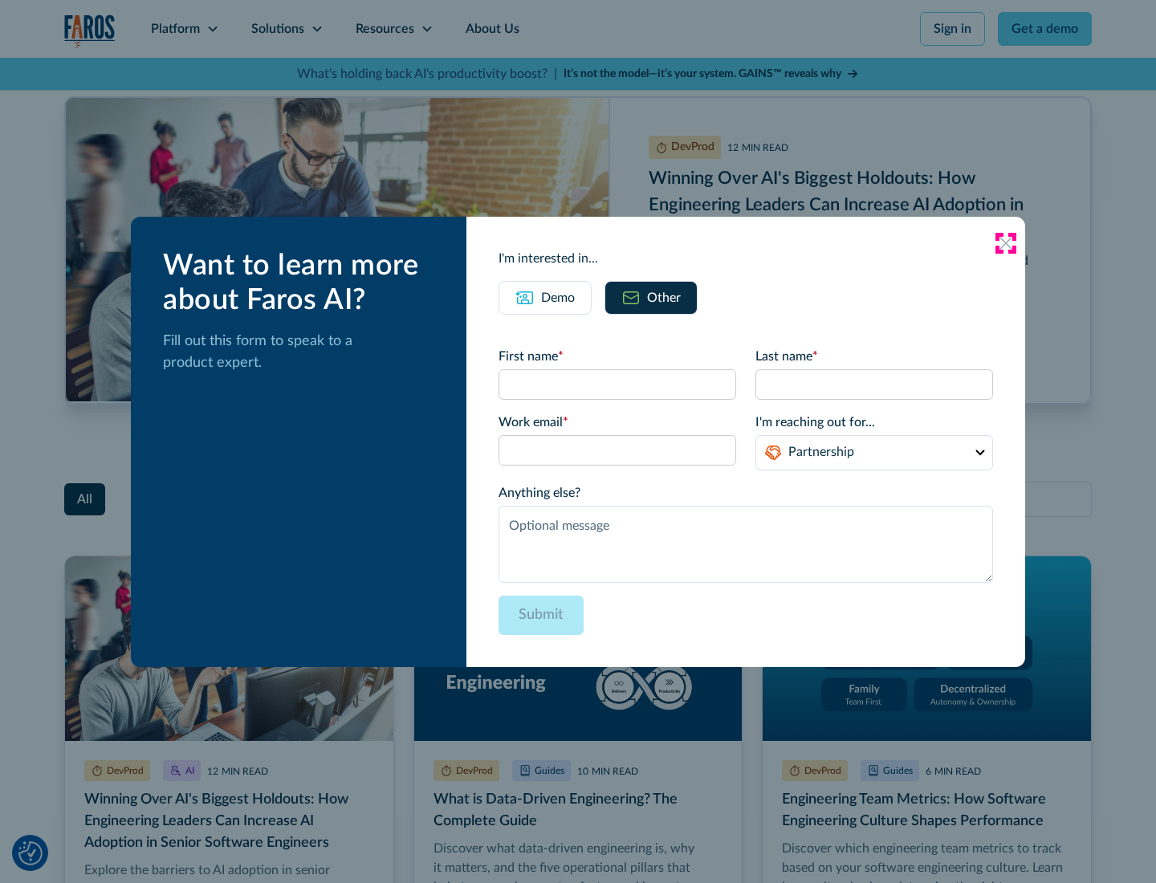
click at [1006, 242] on icon at bounding box center [1006, 243] width 13 height 13
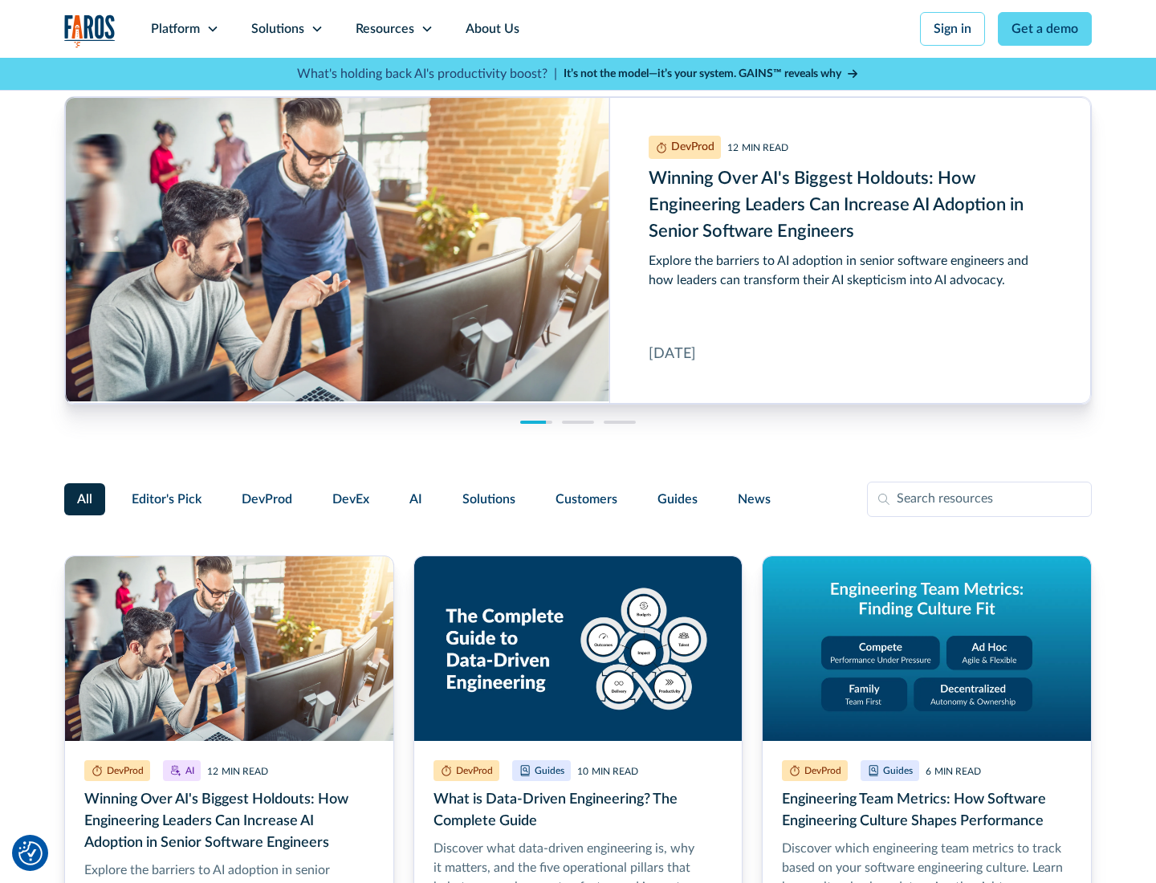
click at [491, 29] on link "About Us" at bounding box center [493, 29] width 86 height 58
